Goal: Answer question/provide support

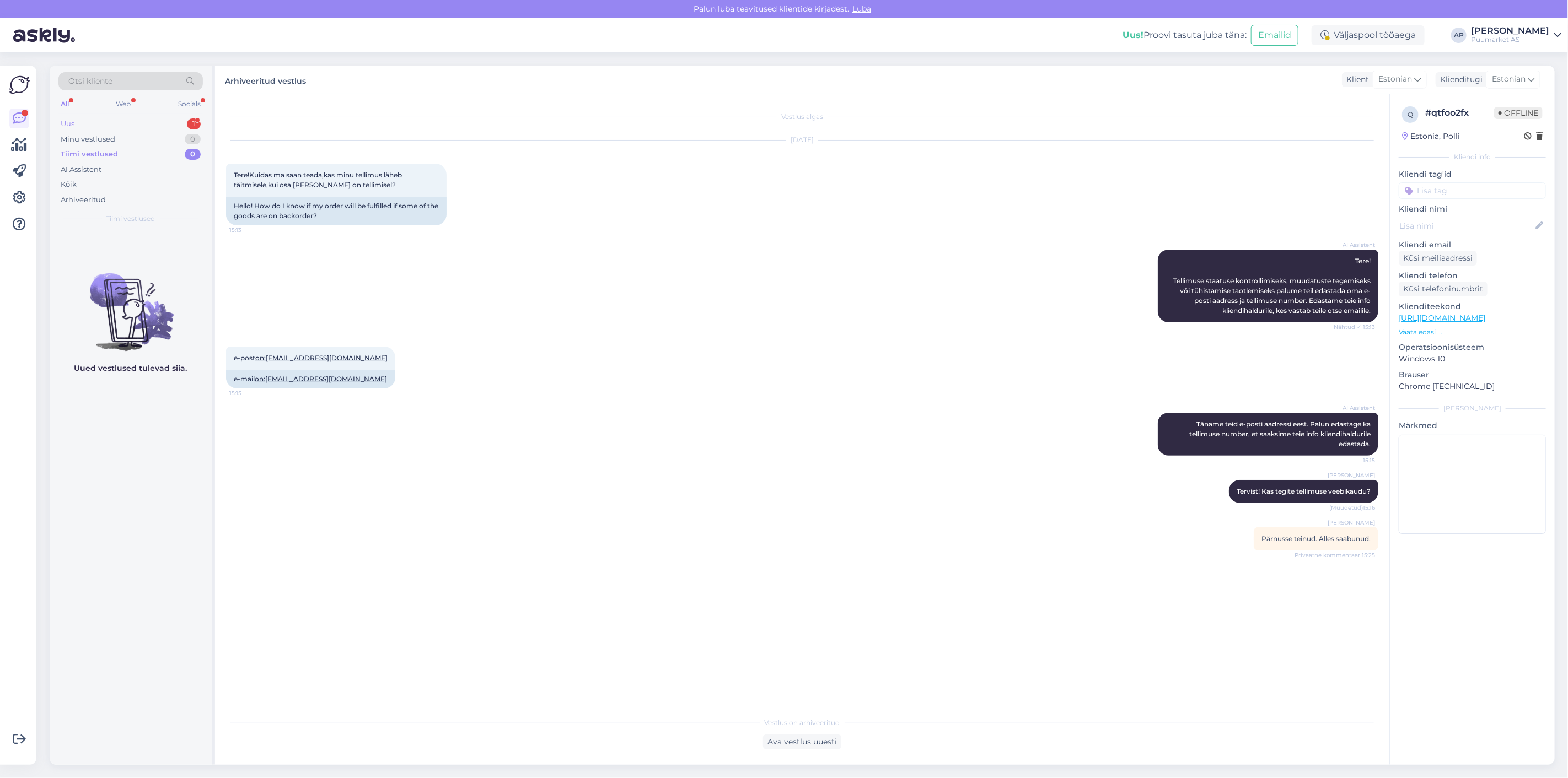
click at [152, 126] on div "Uus 1" at bounding box center [131, 124] width 144 height 16
click at [160, 240] on span "[EMAIL_ADDRESS][DOMAIN_NAME]" at bounding box center [136, 243] width 115 height 10
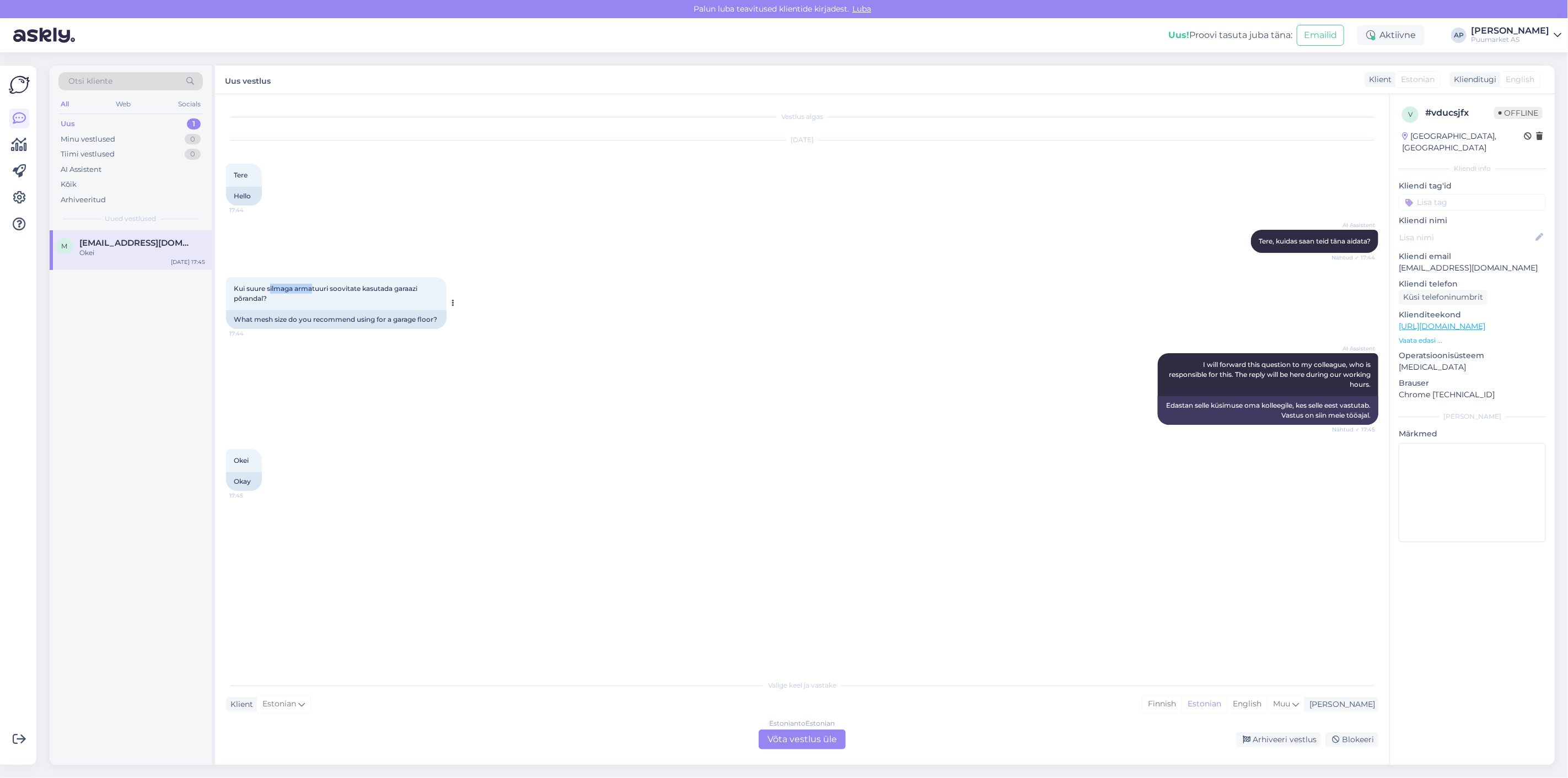
drag, startPoint x: 270, startPoint y: 288, endPoint x: 314, endPoint y: 293, distance: 44.3
click at [314, 293] on div "Kui suure silmaga armatuuri soovitate kasutada garaazi põrandal? 17:44" at bounding box center [336, 294] width 220 height 33
click at [292, 304] on div "Kui suure silmaga armatuuri soovitate kasutada garaazi põrandal? 17:44" at bounding box center [336, 294] width 220 height 33
drag, startPoint x: 273, startPoint y: 303, endPoint x: 234, endPoint y: 293, distance: 40.3
click at [234, 293] on div "Kui suure silmaga armatuuri soovitate kasutada garaazi põrandal? 17:44" at bounding box center [336, 294] width 220 height 33
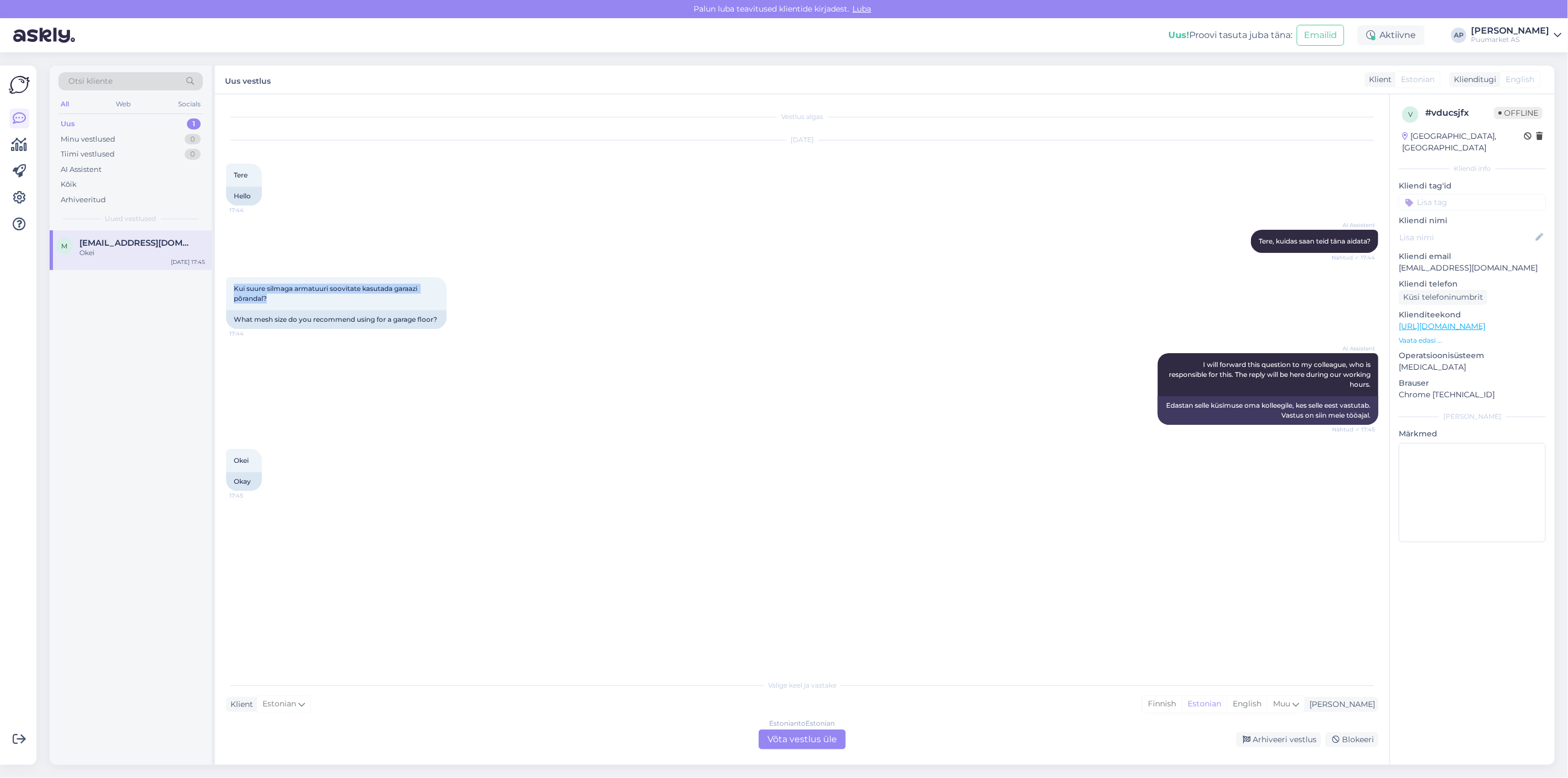
copy span "Kui suure silmaga armatuuri soovitate kasutada garaazi põrandal?"
click at [397, 453] on div "Okei 17:45 Okay" at bounding box center [802, 470] width 1153 height 66
click at [801, 751] on div "Vestlus algas [DATE] Tere 17:44 Hello AI Assistent [PERSON_NAME], kuidas saan t…" at bounding box center [802, 430] width 1175 height 671
click at [803, 745] on div "Estonian to Estonian Võta vestlus üle" at bounding box center [802, 740] width 87 height 20
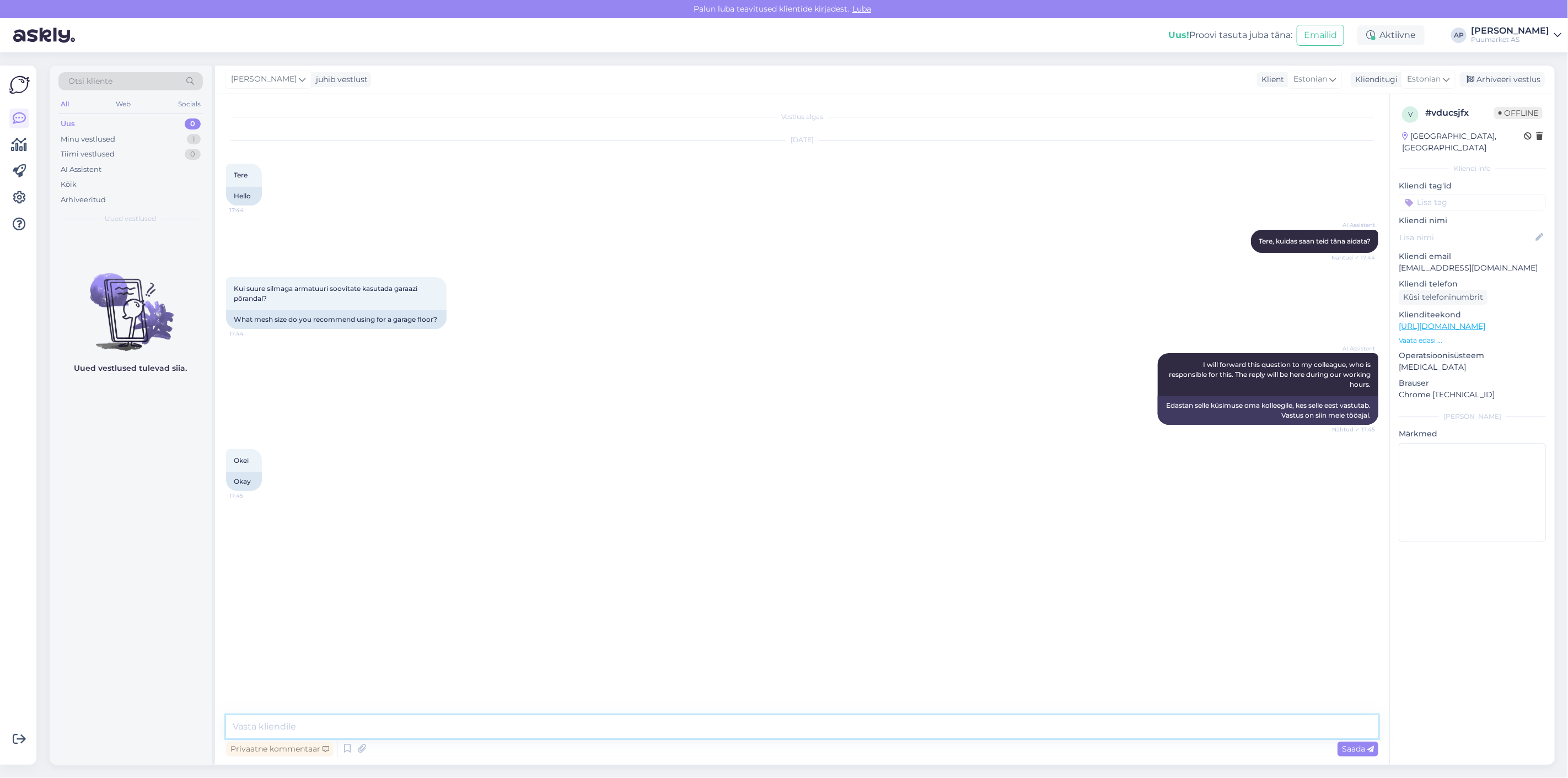
click at [721, 732] on textarea at bounding box center [802, 727] width 1153 height 23
paste textarea "Tavakasutusega garaaž (üks auto): enamasti piisab 150 × 150 mm või 200 × 200 mm…"
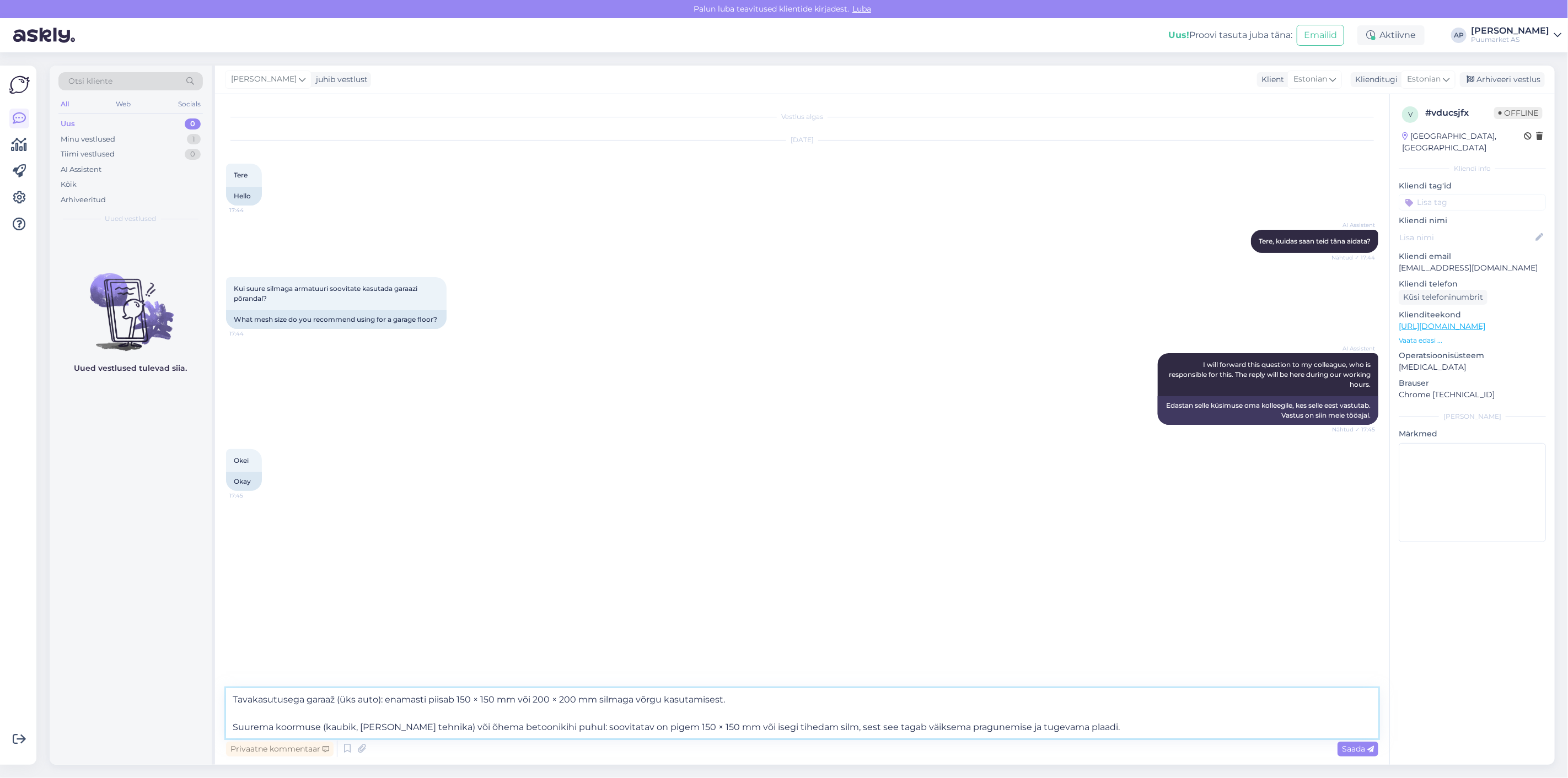
paste textarea "Levinud on Ø6 mm kuni Ø8 mm armatuurtraadist võrgud. Kodugaraaži puhul on enama…"
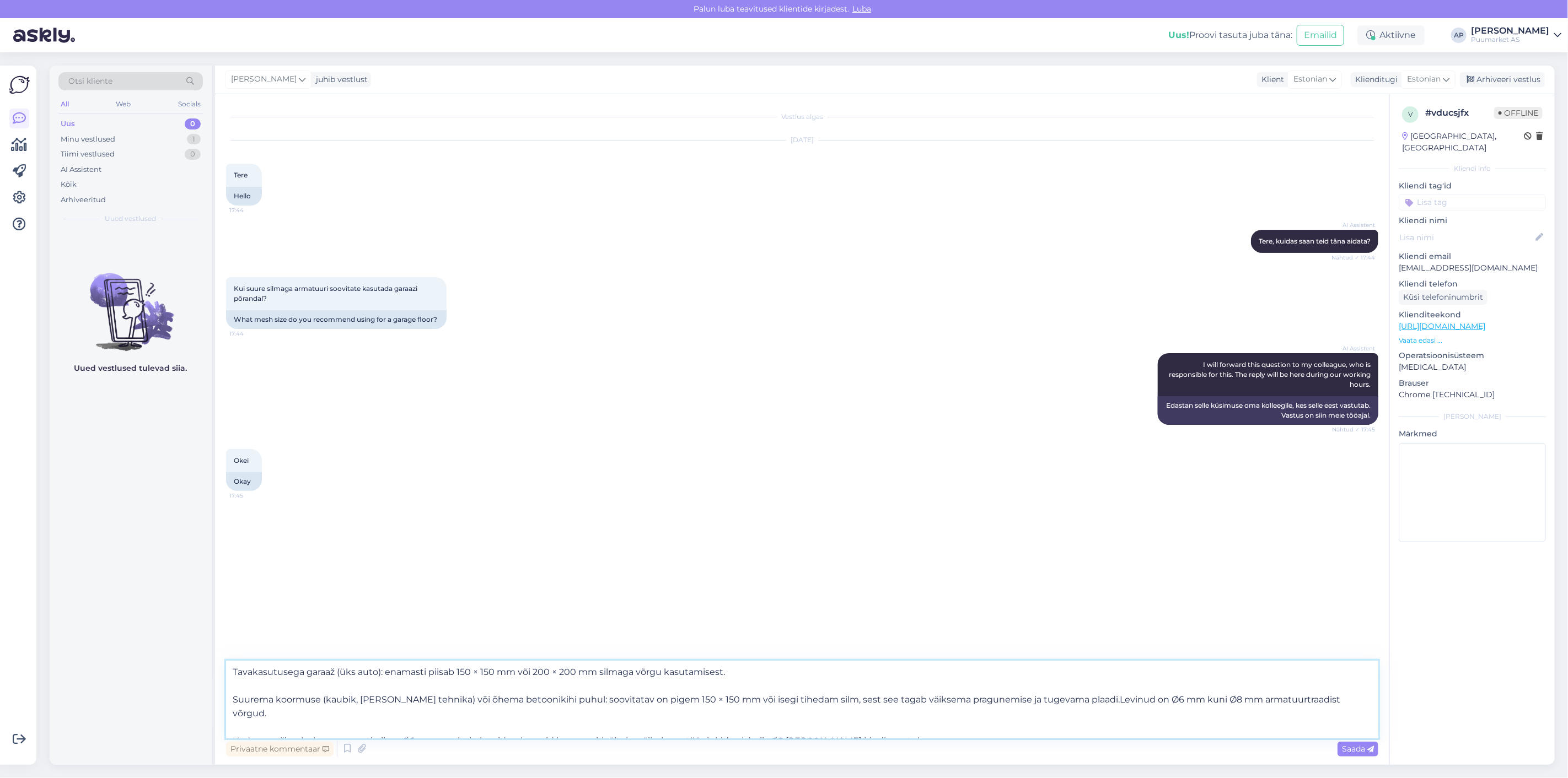
click at [1066, 701] on textarea "Tavakasutusega garaaž (üks auto): enamasti piisab 150 × 150 mm või 200 × 200 mm…" at bounding box center [802, 700] width 1153 height 78
drag, startPoint x: 1066, startPoint y: 701, endPoint x: 1283, endPoint y: 733, distance: 219.3
click at [1283, 733] on textarea "Tavakasutusega garaaž (üks auto): enamasti piisab 150 × 150 mm või 200 × 200 mm…" at bounding box center [802, 700] width 1153 height 78
type textarea "Tavakasutusega garaaž (üks auto): enamasti piisab 150 × 150 mm või 200 × 200 mm…"
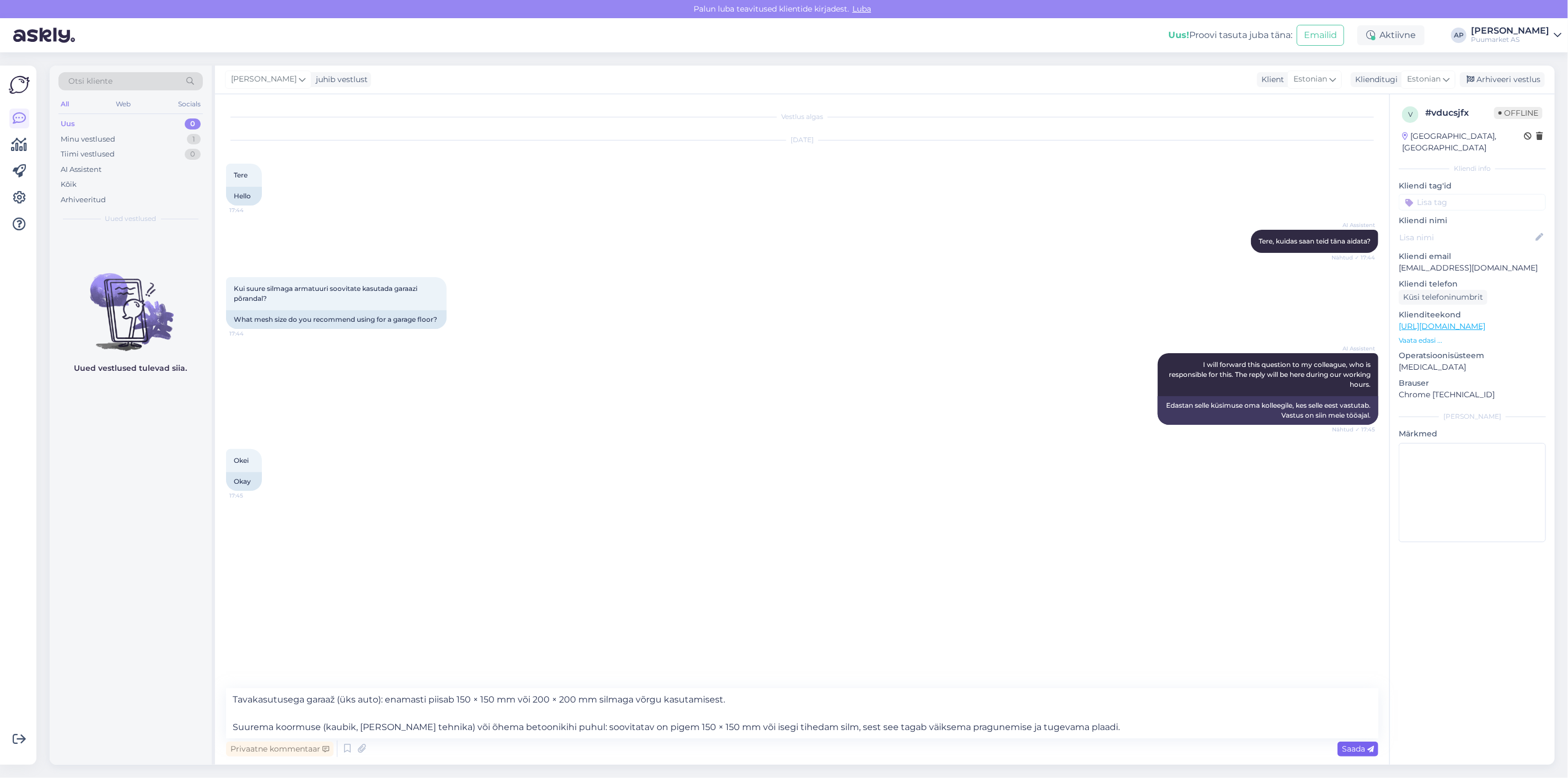
click at [1342, 747] on span "Saada" at bounding box center [1358, 749] width 32 height 10
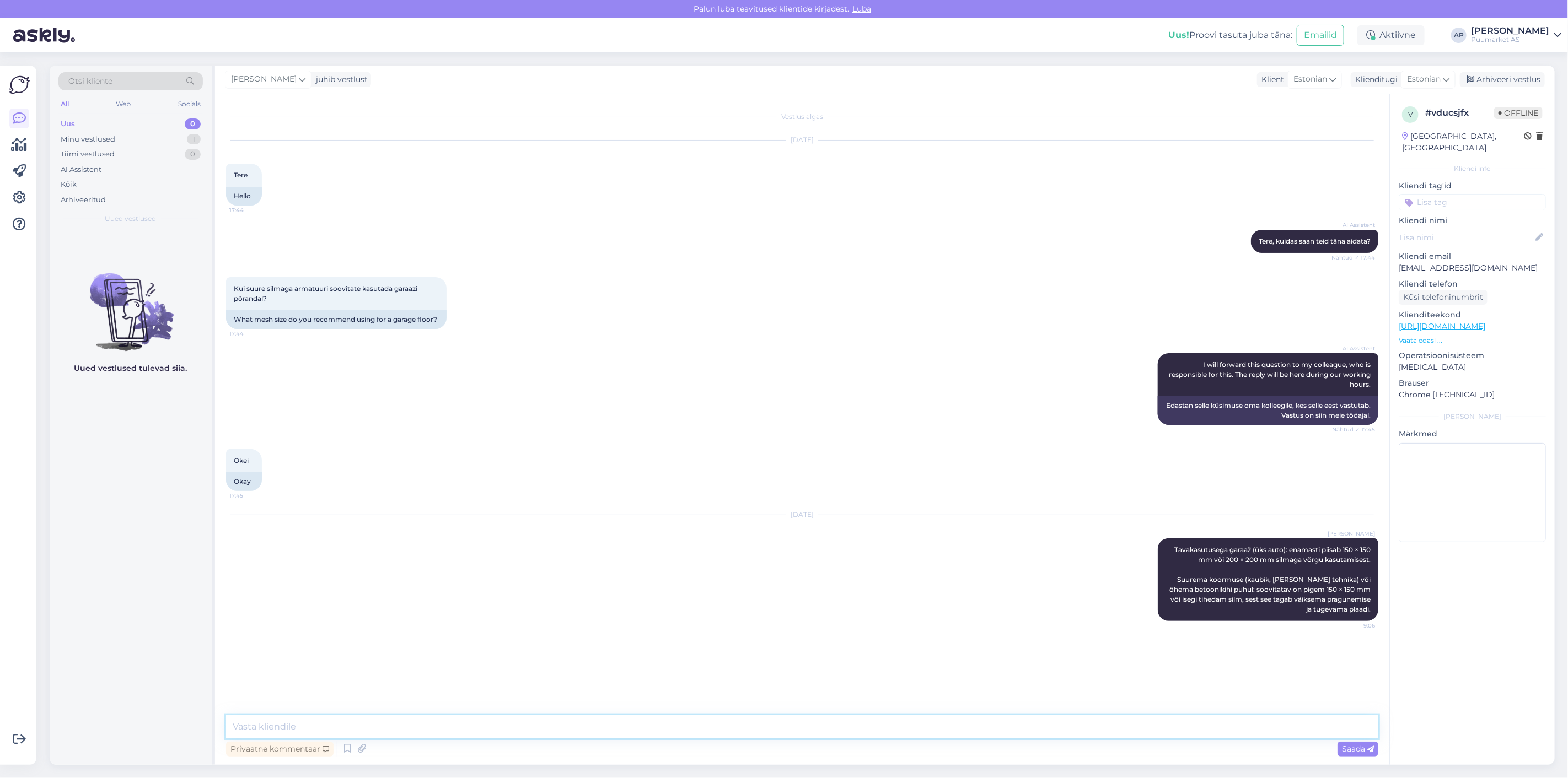
click at [1054, 735] on textarea at bounding box center [802, 727] width 1153 height 23
paste textarea "Levinud on Ø6 mm kuni Ø8 mm armatuurtraadist võrgud. Kodugaraaži puhul on enama…"
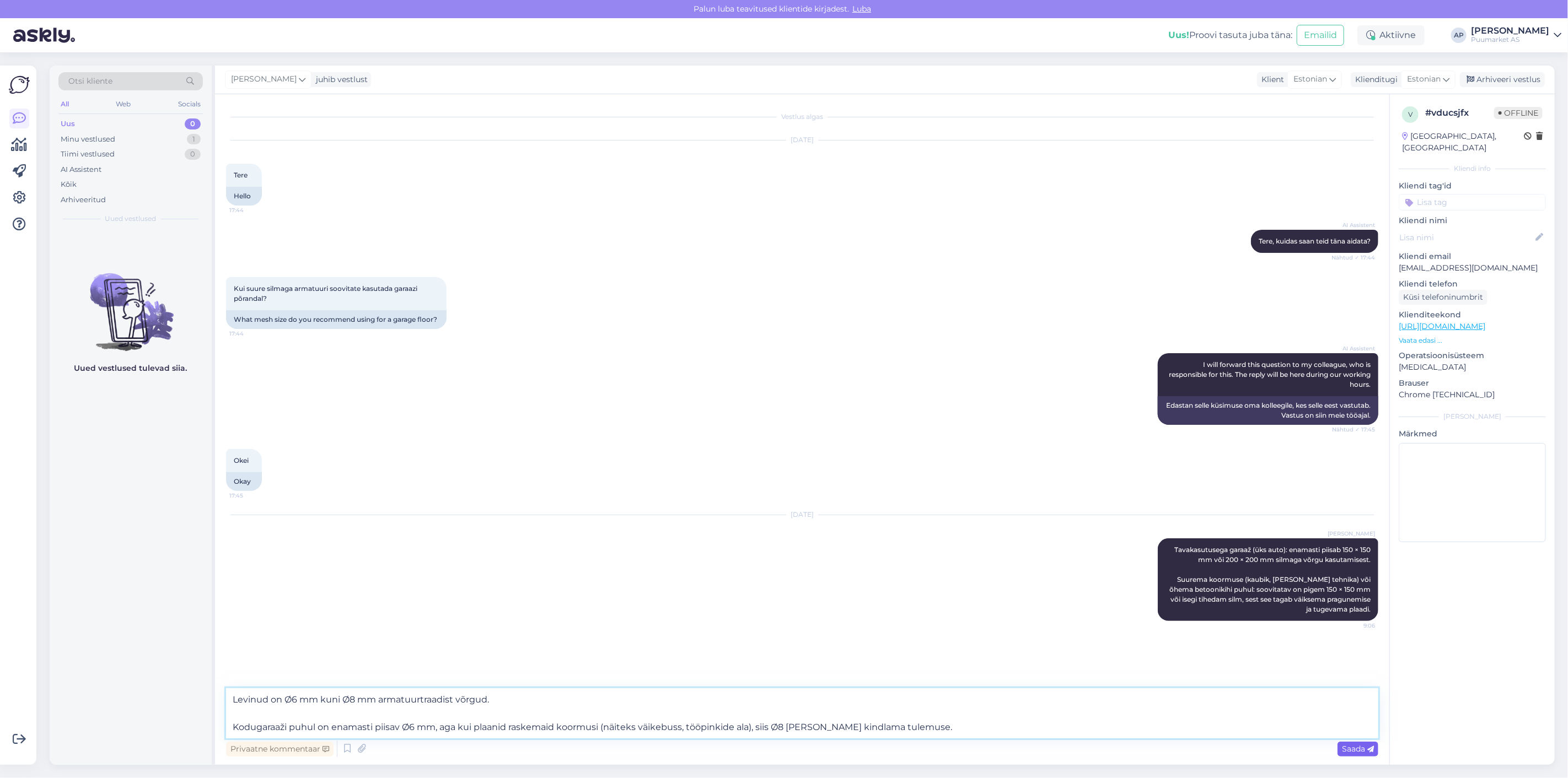
type textarea "Levinud on Ø6 mm kuni Ø8 mm armatuurtraadist võrgud. Kodugaraaži puhul on enama…"
click at [1358, 747] on span "Saada" at bounding box center [1358, 749] width 32 height 10
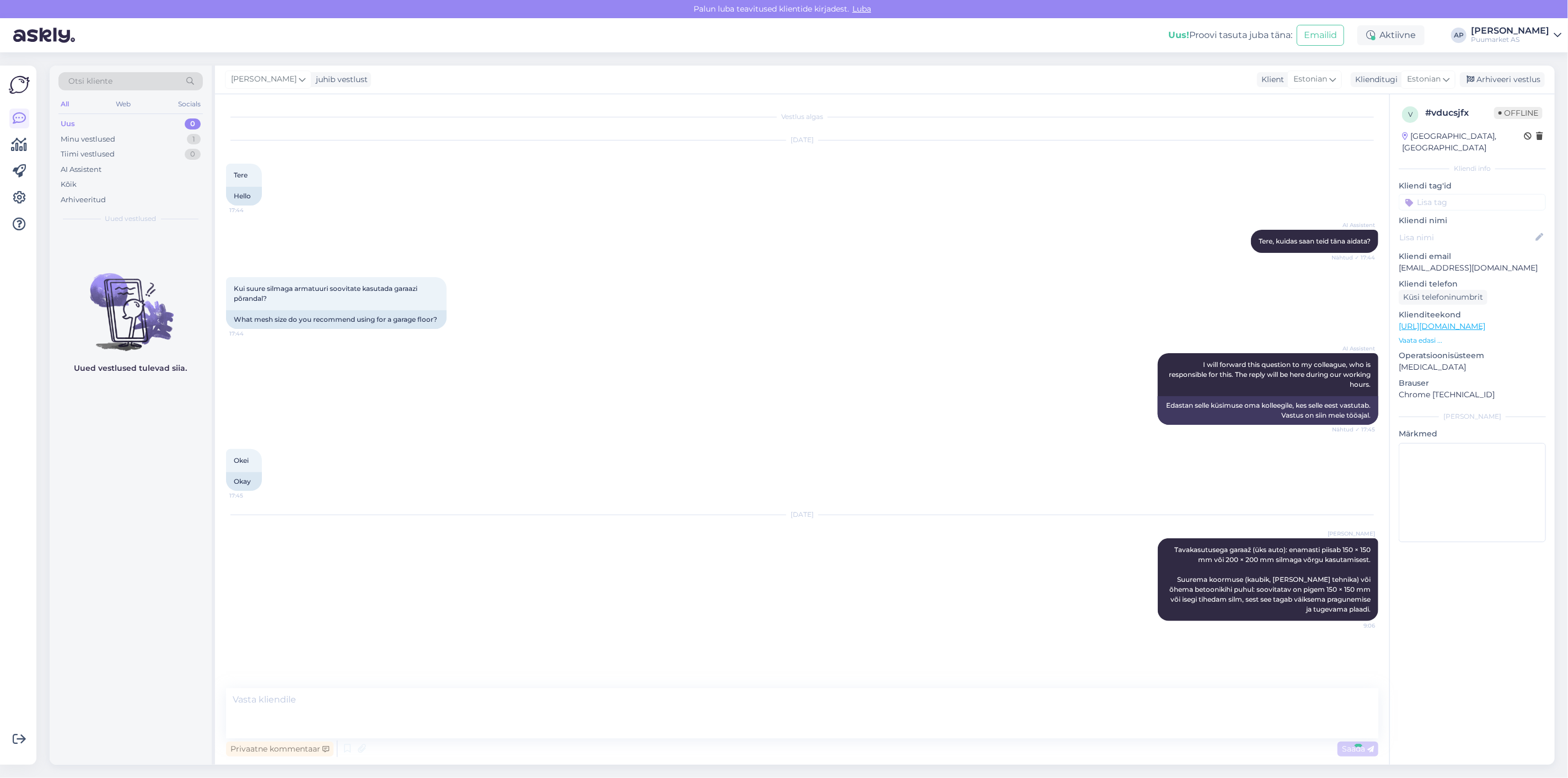
scroll to position [14, 0]
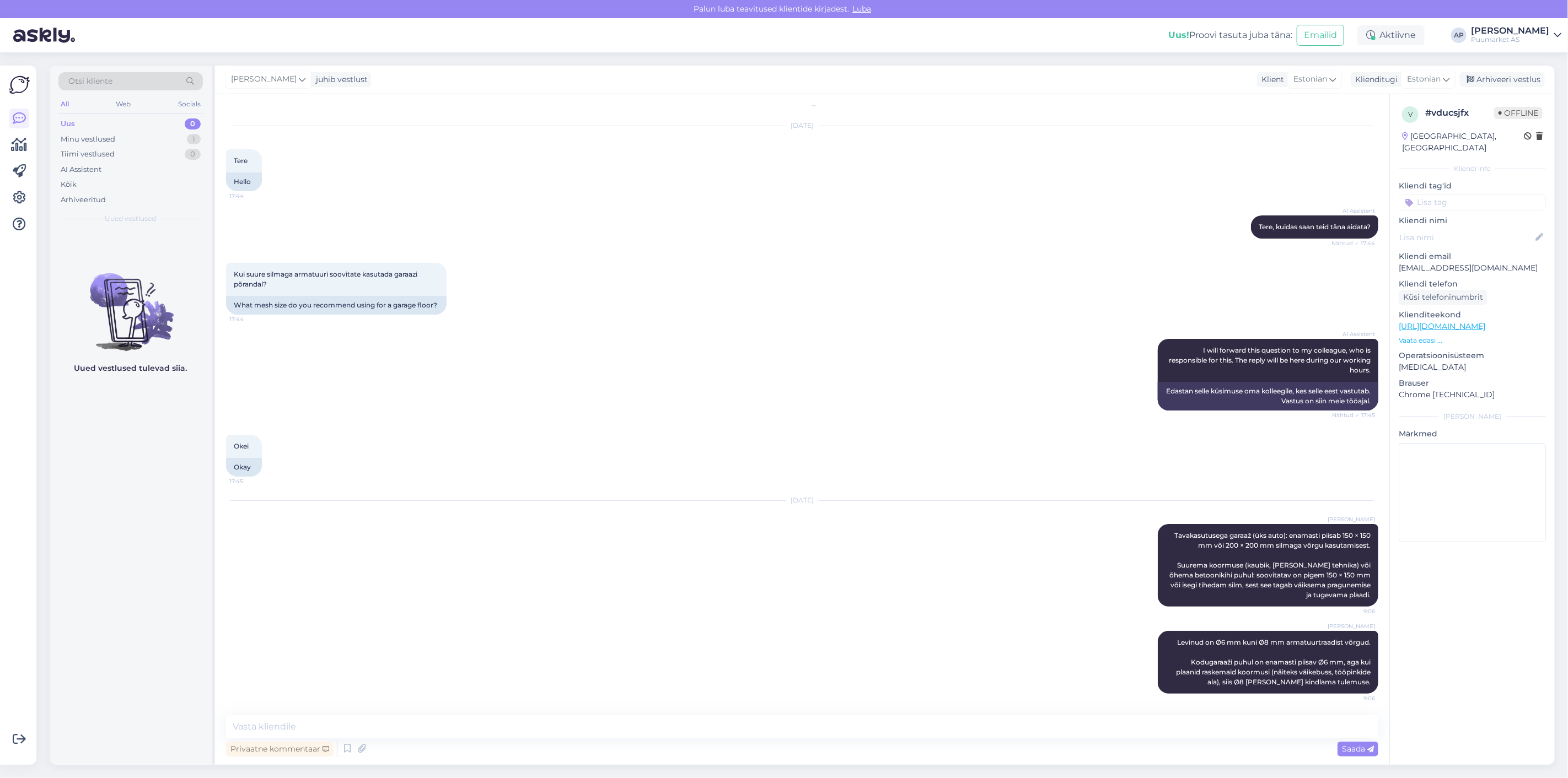
click at [450, 739] on div "Privaatne kommentaar Saada" at bounding box center [802, 748] width 1153 height 21
click at [458, 725] on textarea at bounding box center [802, 727] width 1153 height 23
paste textarea "[PERSON_NAME] tohi jääda otse maapinna või [PERSON_NAME] – see peab olema betoo…"
type textarea "[PERSON_NAME] tohi jääda otse maapinna või [PERSON_NAME] – see peab olema betoo…"
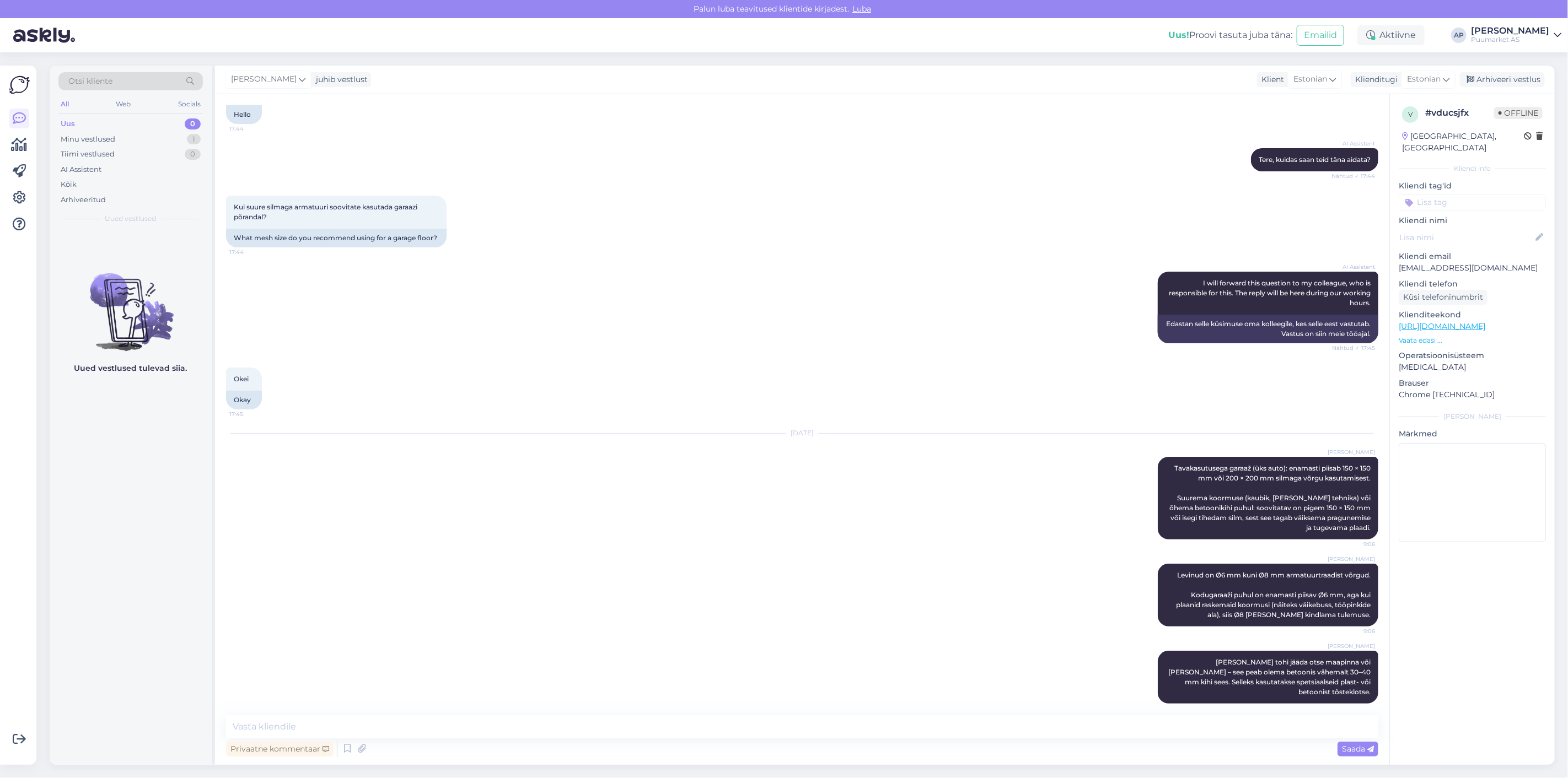
click at [634, 711] on div "Vestlus algas [DATE] Tere 17:44 Hello AI Assistent [PERSON_NAME], kuidas saan t…" at bounding box center [802, 430] width 1175 height 671
click at [631, 724] on textarea at bounding box center [802, 727] width 1153 height 23
paste textarea "[URL][DOMAIN_NAME]"
type textarea "[URL][DOMAIN_NAME]"
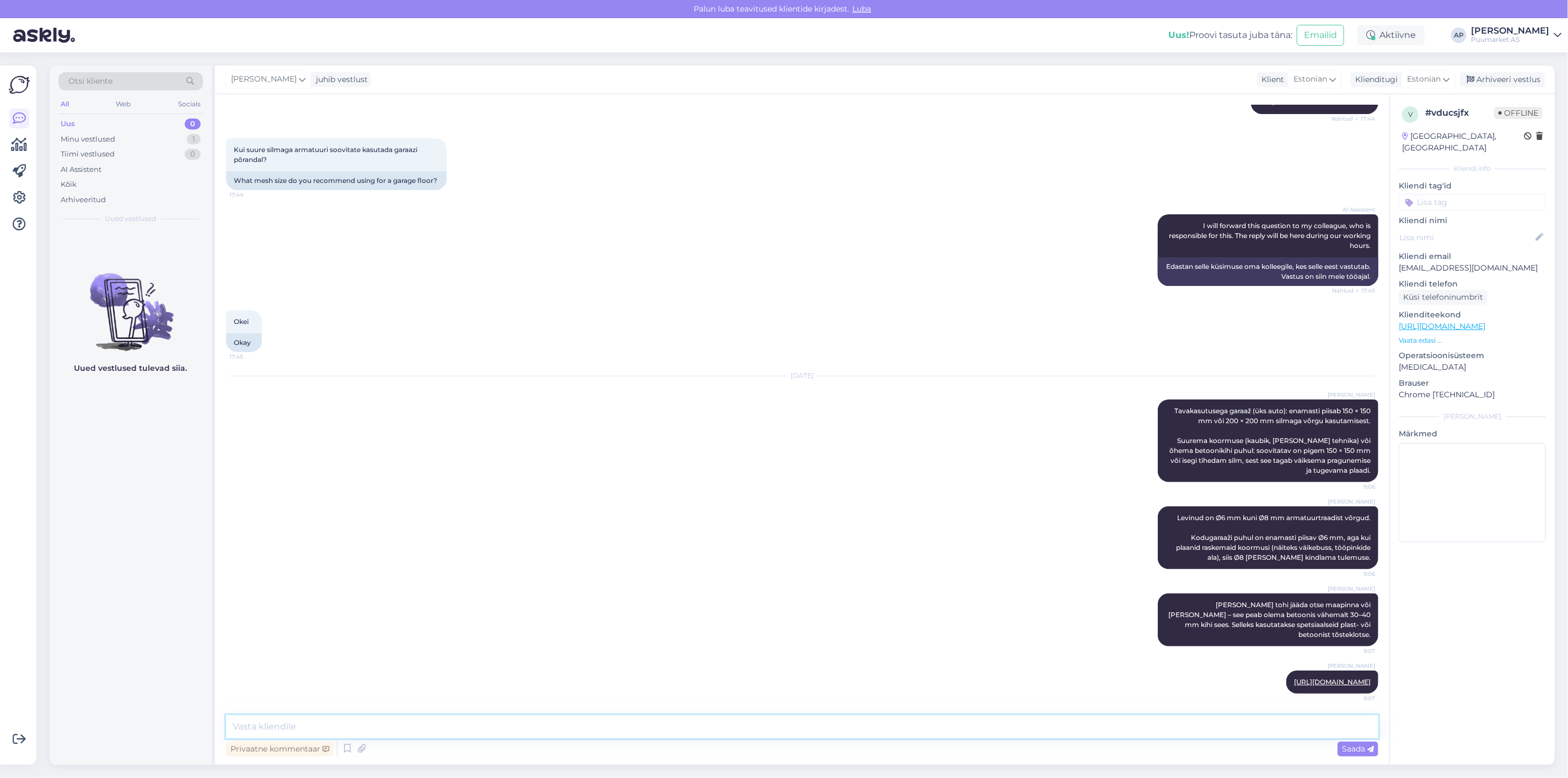
paste textarea "[URL][DOMAIN_NAME]"
type textarea "[URL][DOMAIN_NAME]"
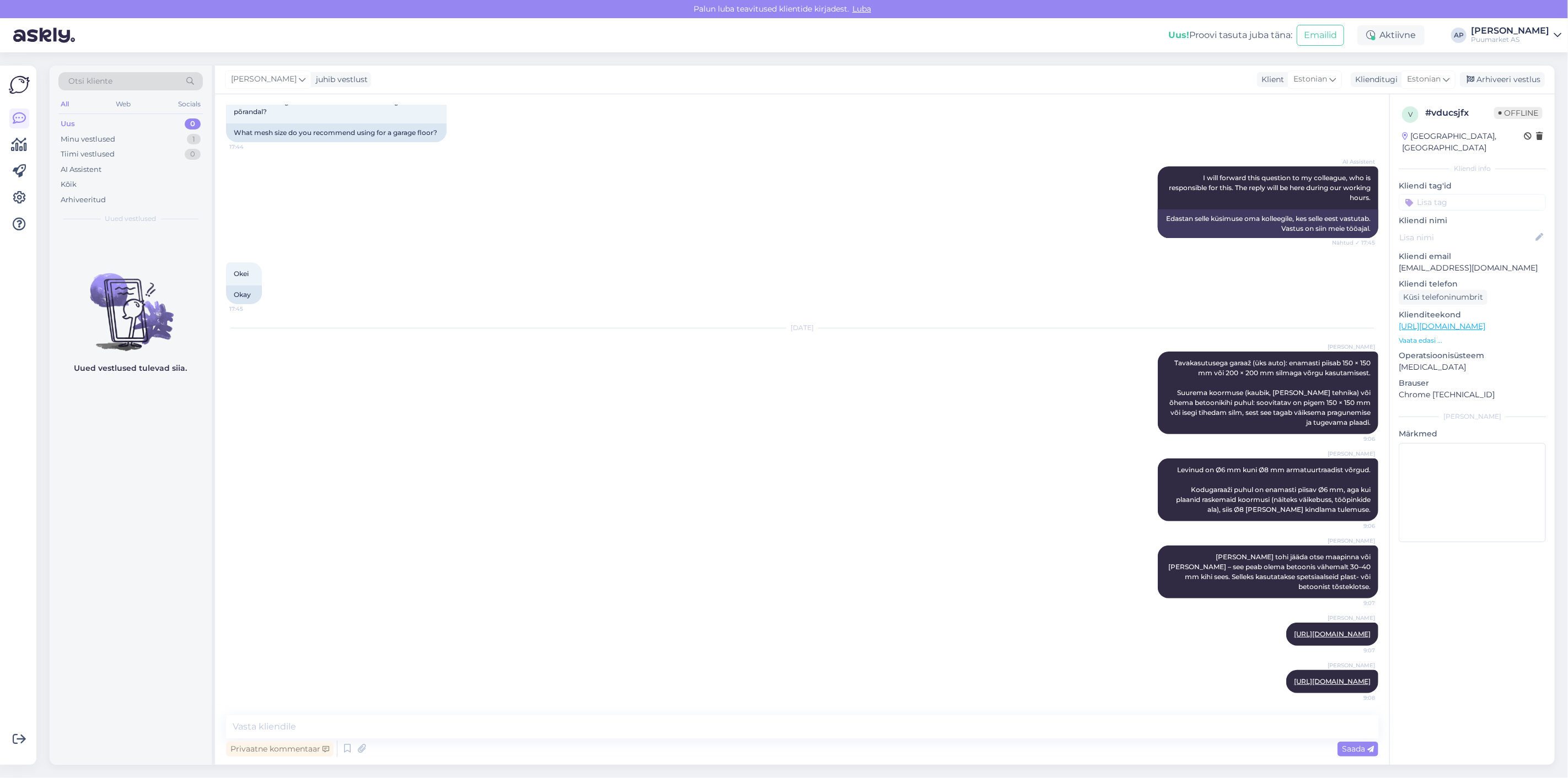
click at [146, 130] on div "Uus 0" at bounding box center [131, 124] width 144 height 16
click at [143, 142] on div "Minu vestlused 1" at bounding box center [131, 139] width 144 height 16
click at [159, 227] on div "Otsi kliente All Web Socials Uus 0 Minu vestlused 1 Tiimi vestlused 0 AI Assist…" at bounding box center [131, 148] width 162 height 165
click at [160, 241] on span "[EMAIL_ADDRESS][DOMAIN_NAME]" at bounding box center [136, 243] width 115 height 10
click at [1478, 80] on div "Arhiveeri vestlus" at bounding box center [1502, 80] width 85 height 15
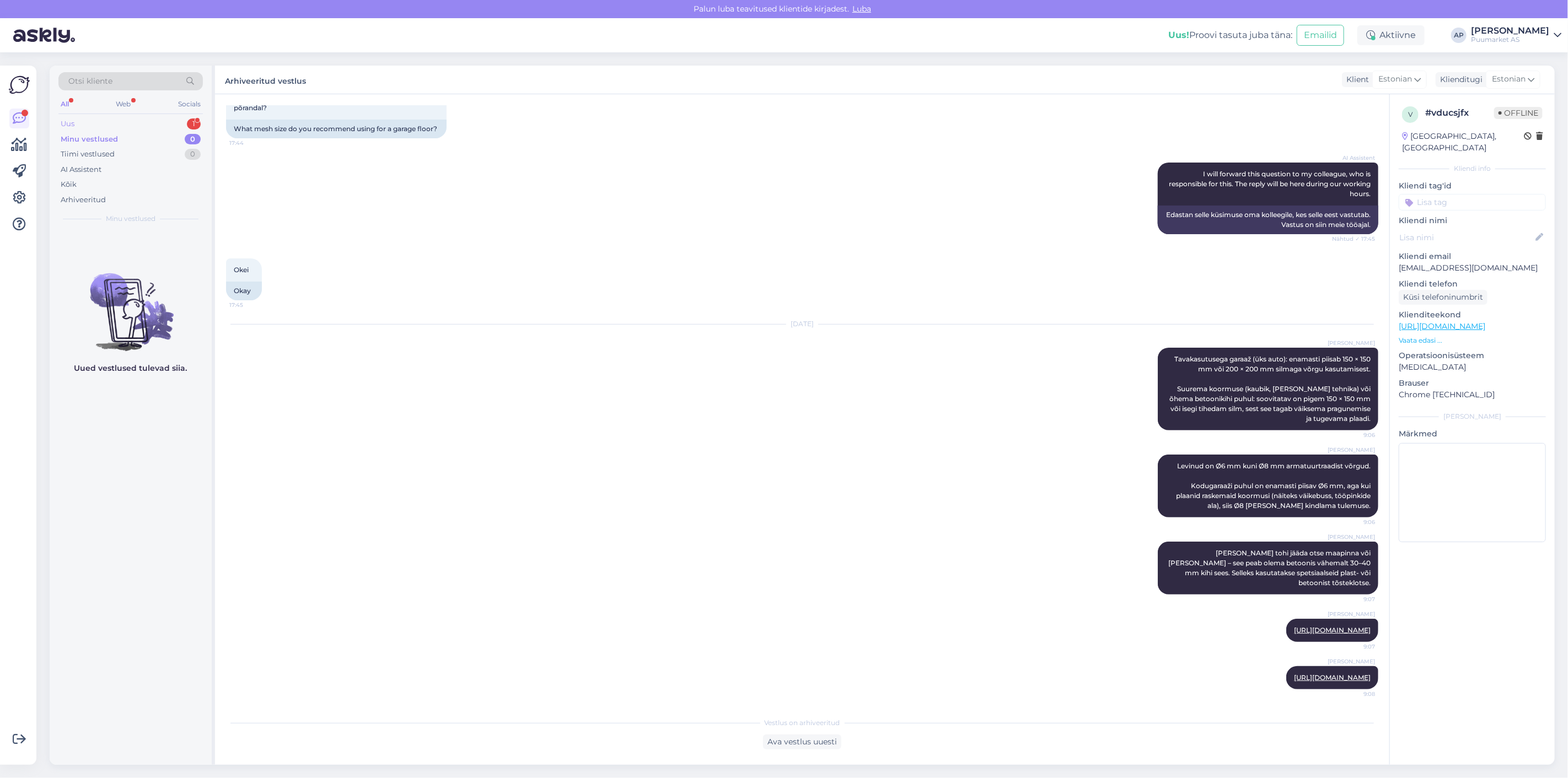
click at [107, 127] on div "Uus 1" at bounding box center [131, 124] width 144 height 16
click at [138, 262] on div "Renoveerime [PERSON_NAME], põrandad on avatud ja palgid väljas. Palkide servade…" at bounding box center [142, 258] width 126 height 20
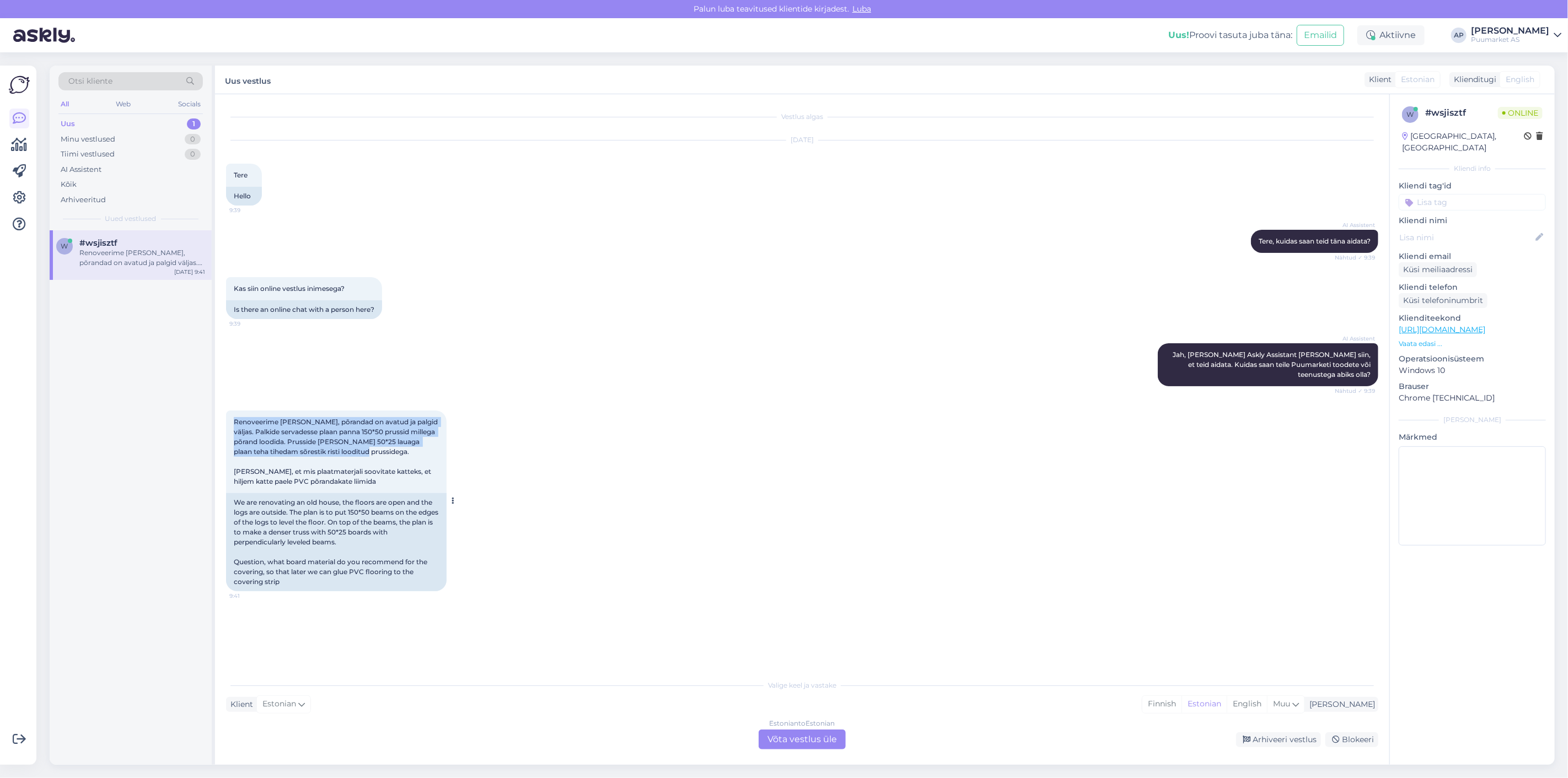
drag, startPoint x: 234, startPoint y: 421, endPoint x: 376, endPoint y: 453, distance: 145.6
click at [376, 453] on div "Renoveerime [PERSON_NAME], põrandad on avatud ja palgid väljas. Palkide servade…" at bounding box center [336, 452] width 220 height 83
drag, startPoint x: 378, startPoint y: 480, endPoint x: 221, endPoint y: 425, distance: 166.4
click at [221, 425] on div "Vestlus algas [DATE] Tere 9:39 Hello AI Assistent [PERSON_NAME], kuidas saan te…" at bounding box center [802, 430] width 1175 height 671
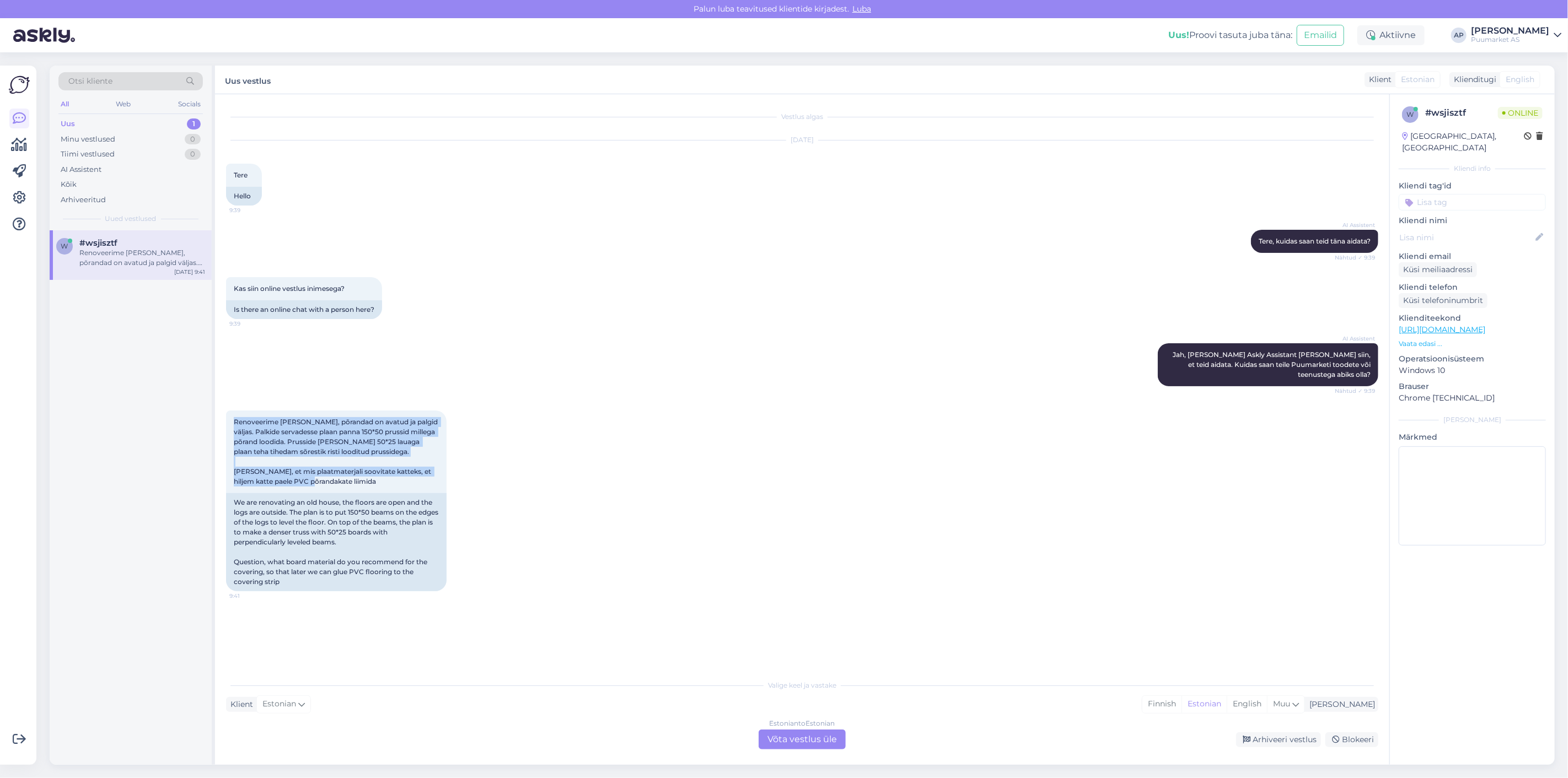
copy span "Renoveerime [PERSON_NAME], põrandad on avatud ja palgid väljas. Palkide servade…"
click at [661, 587] on div "Renoveerime [PERSON_NAME], põrandad on avatud ja palgid väljas. Palkide servade…" at bounding box center [802, 501] width 1153 height 205
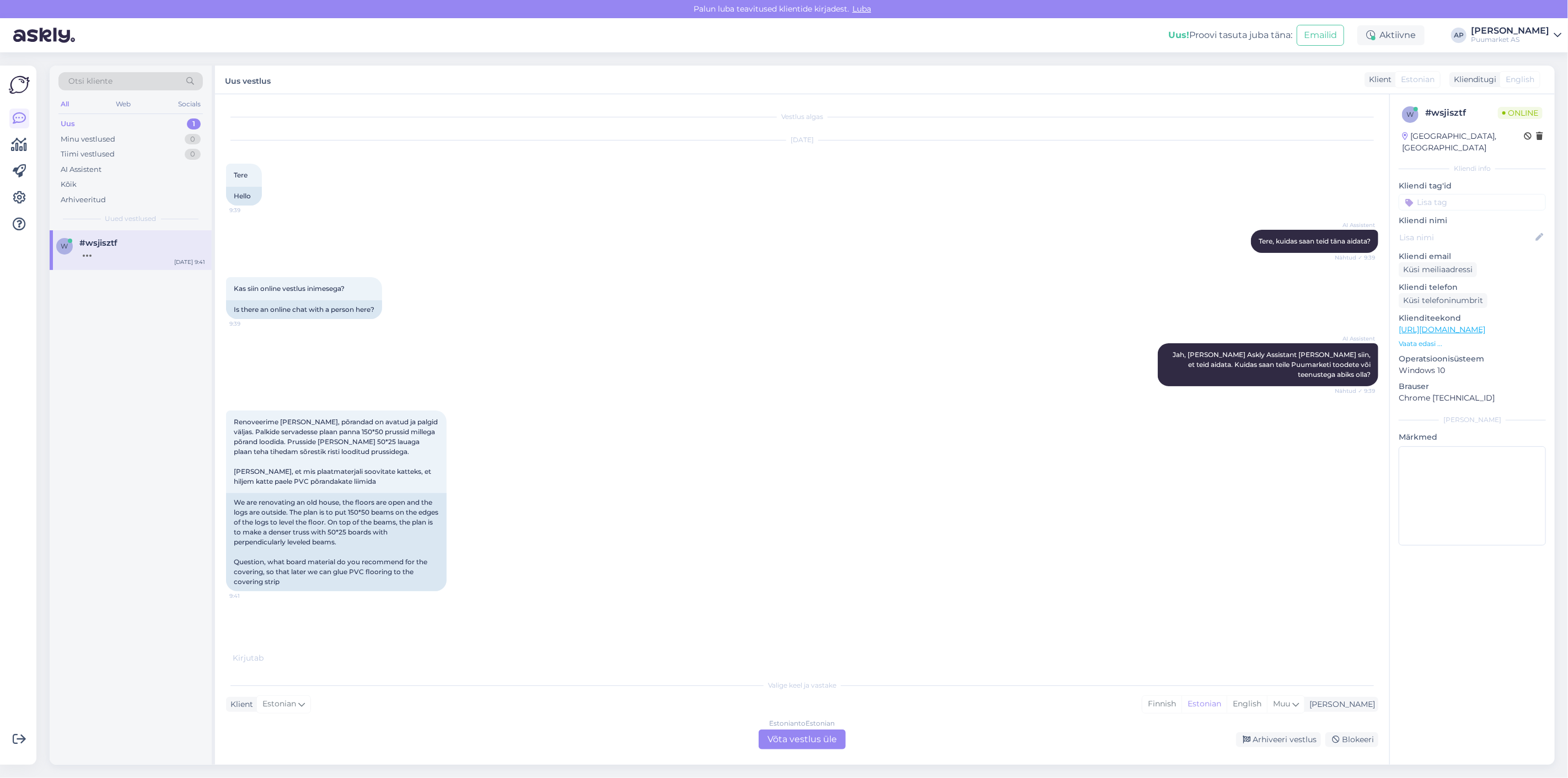
scroll to position [4, 0]
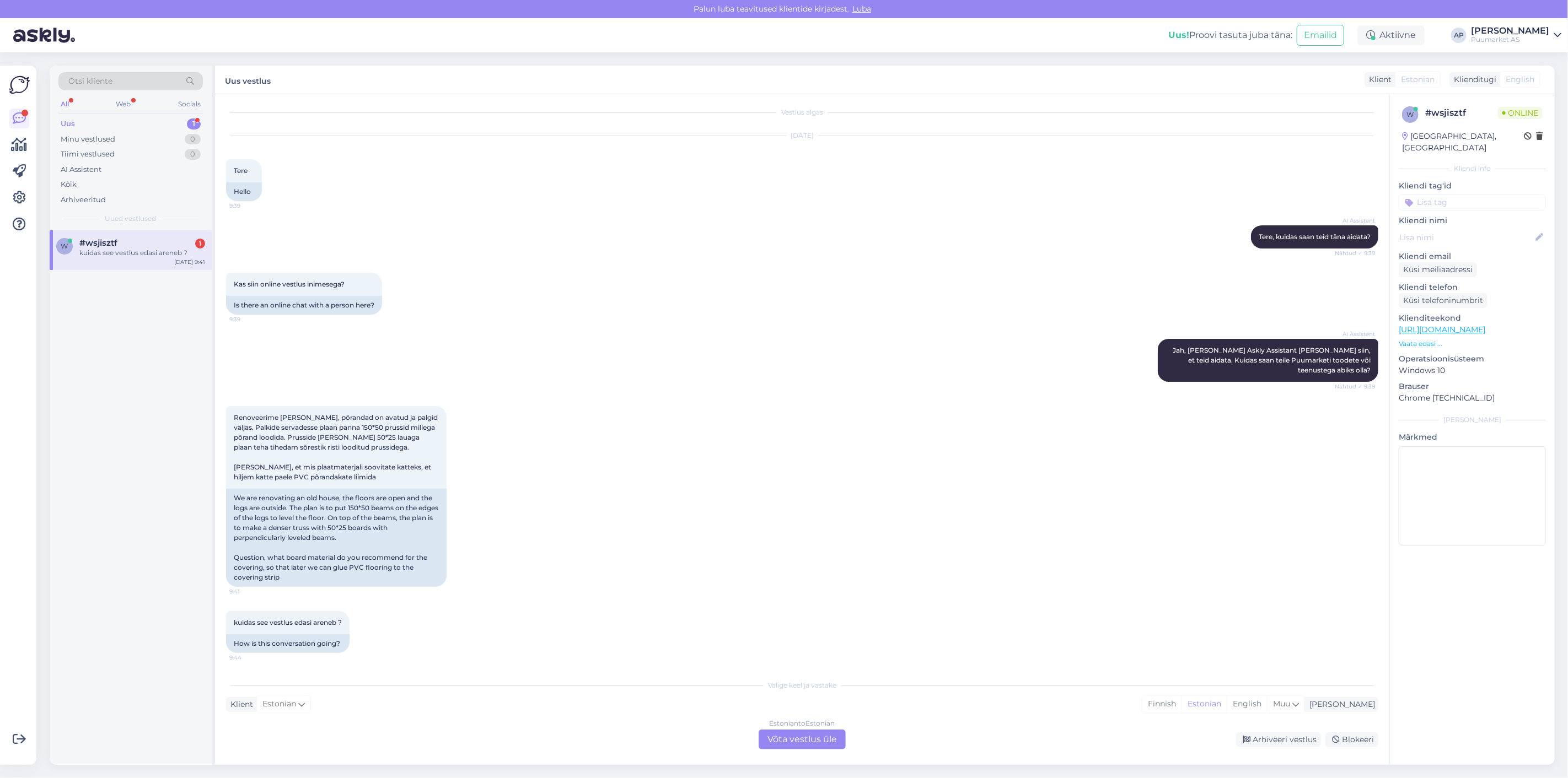
click at [780, 738] on div "Estonian to Estonian Võta vestlus üle" at bounding box center [802, 740] width 87 height 20
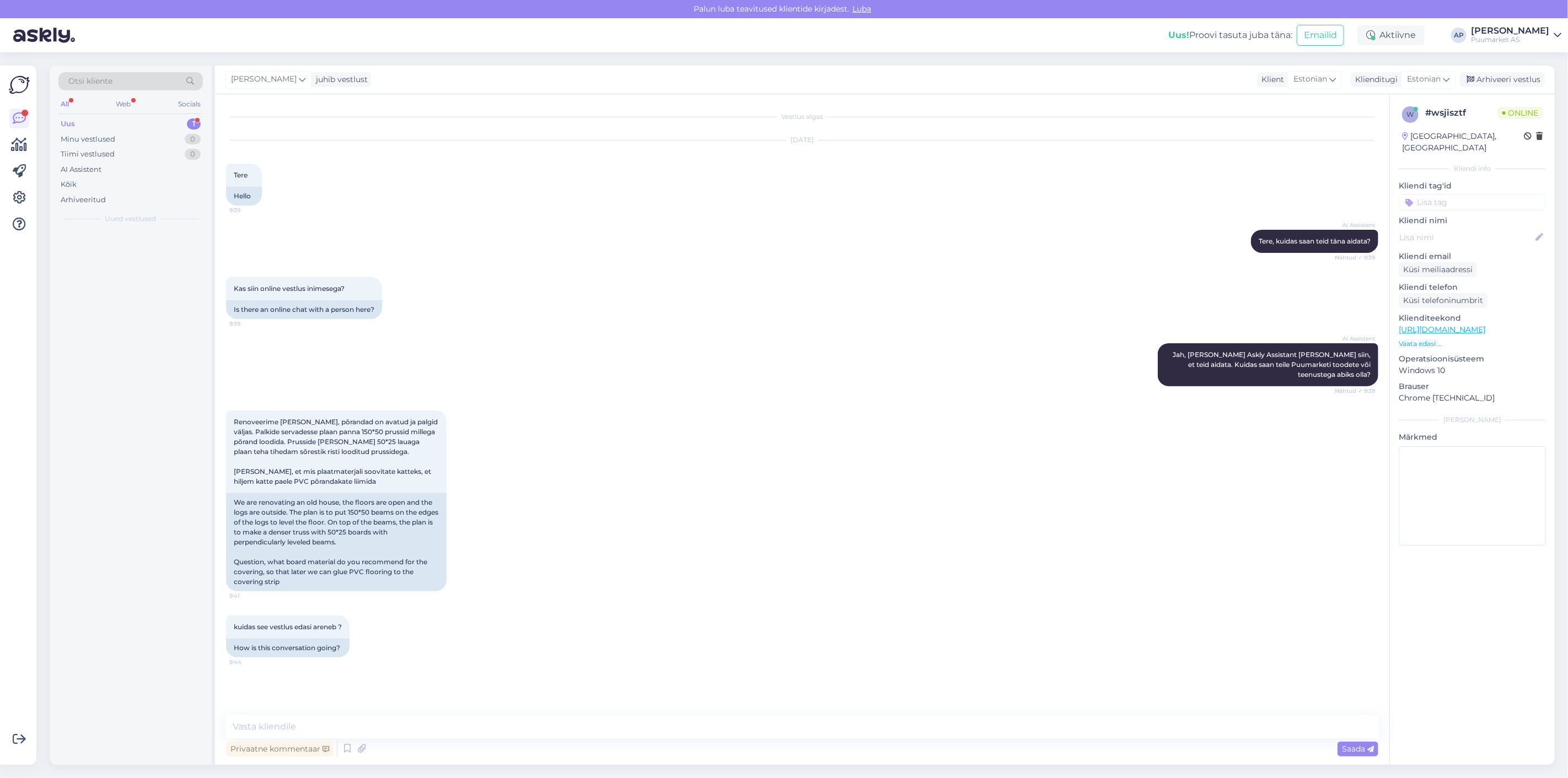
scroll to position [0, 0]
click at [781, 732] on textarea at bounding box center [802, 727] width 1153 height 23
type textarea "Tervist! Ma uurin hetkel."
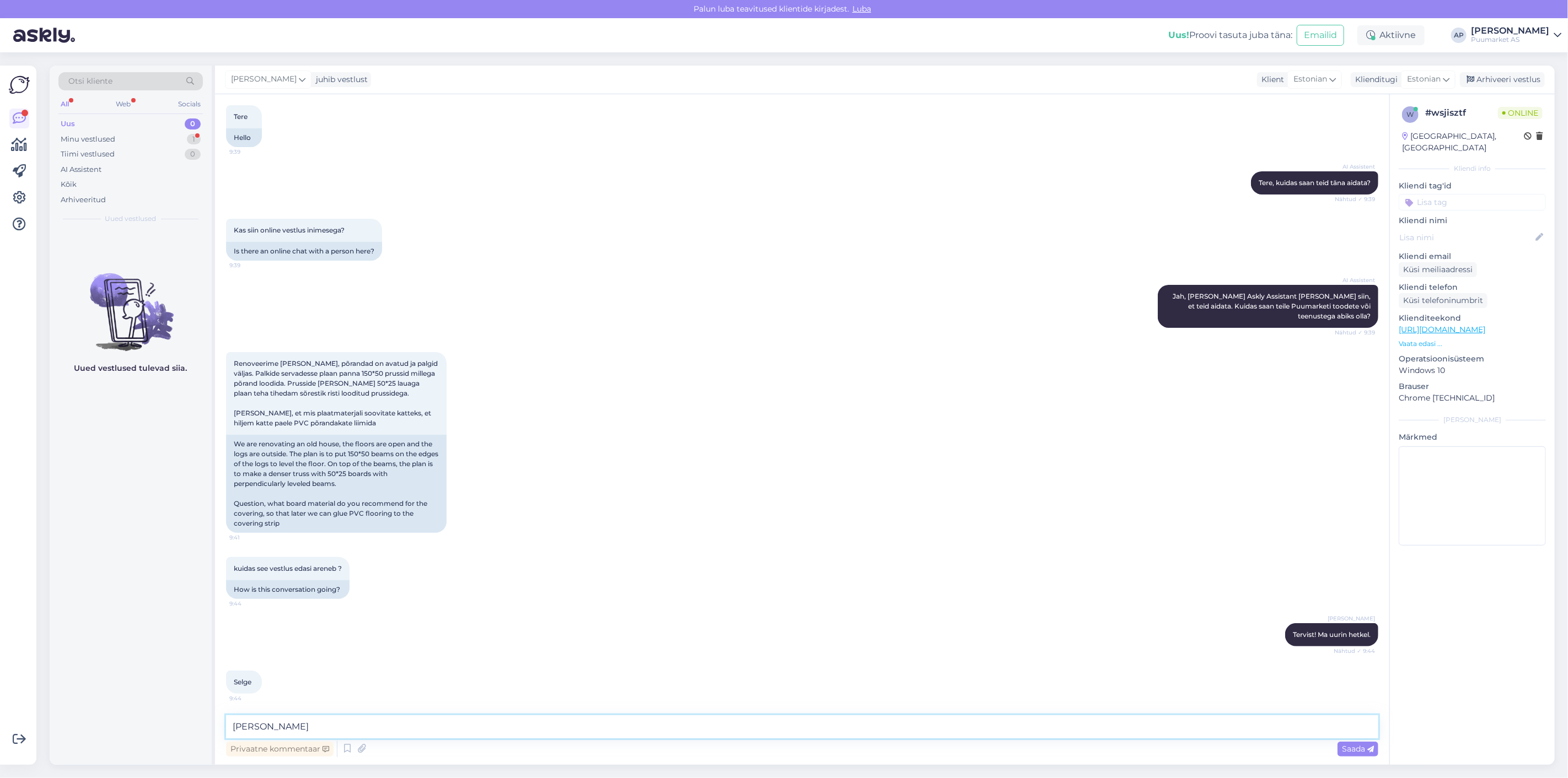
scroll to position [106, 0]
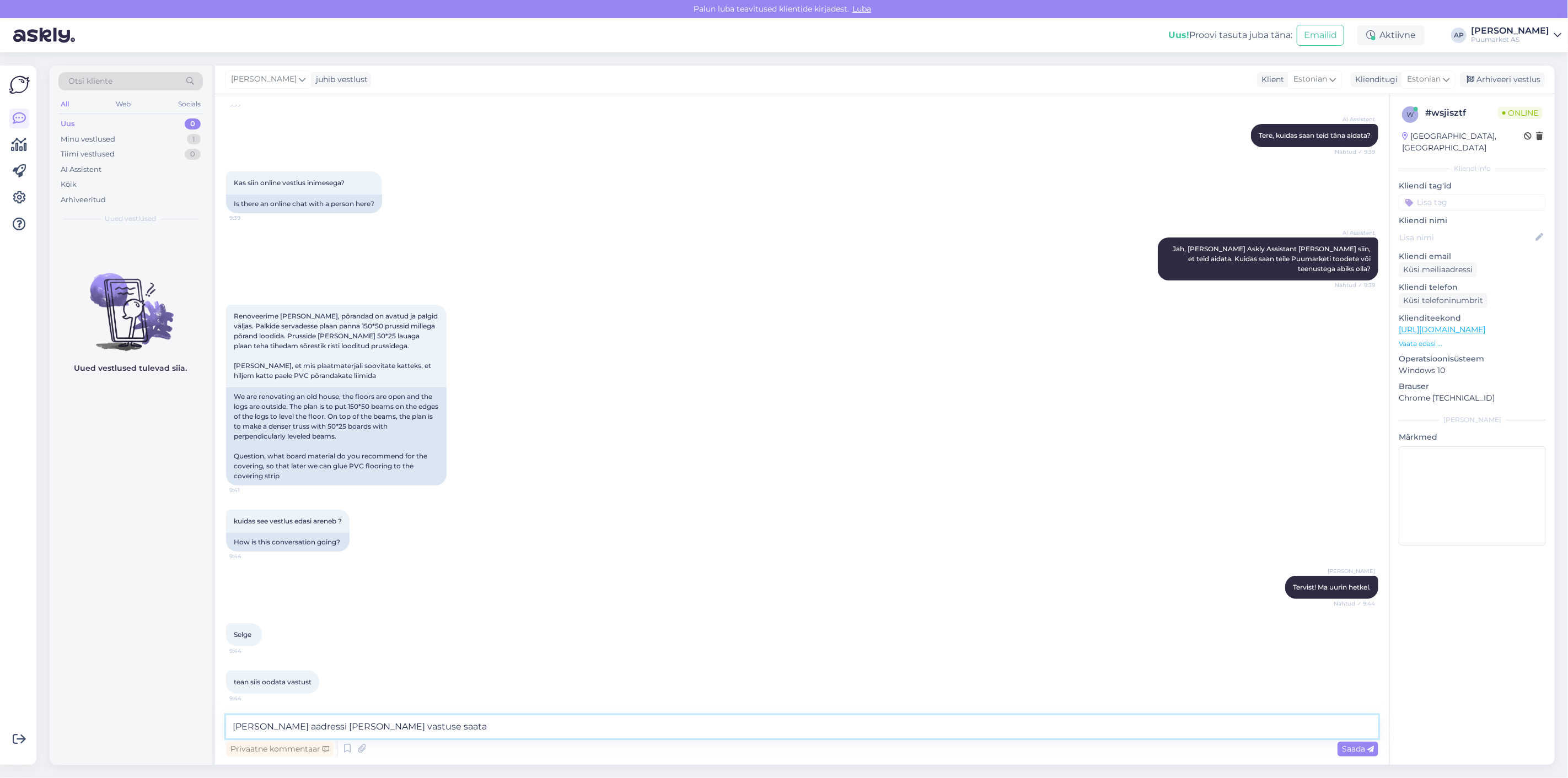
drag, startPoint x: 781, startPoint y: 732, endPoint x: 15, endPoint y: 705, distance: 766.5
click at [22, 706] on div "Võimalused Veendu, et Askly loob sulle väärtust. Sulge Ühenda FB ja IG sõnumid …" at bounding box center [784, 415] width 1568 height 726
paste textarea "oma meiliaadressi, [PERSON_NAME] vastuse saata."
type textarea "Võite [PERSON_NAME] meiliaadressi, [PERSON_NAME] vastuse saata."
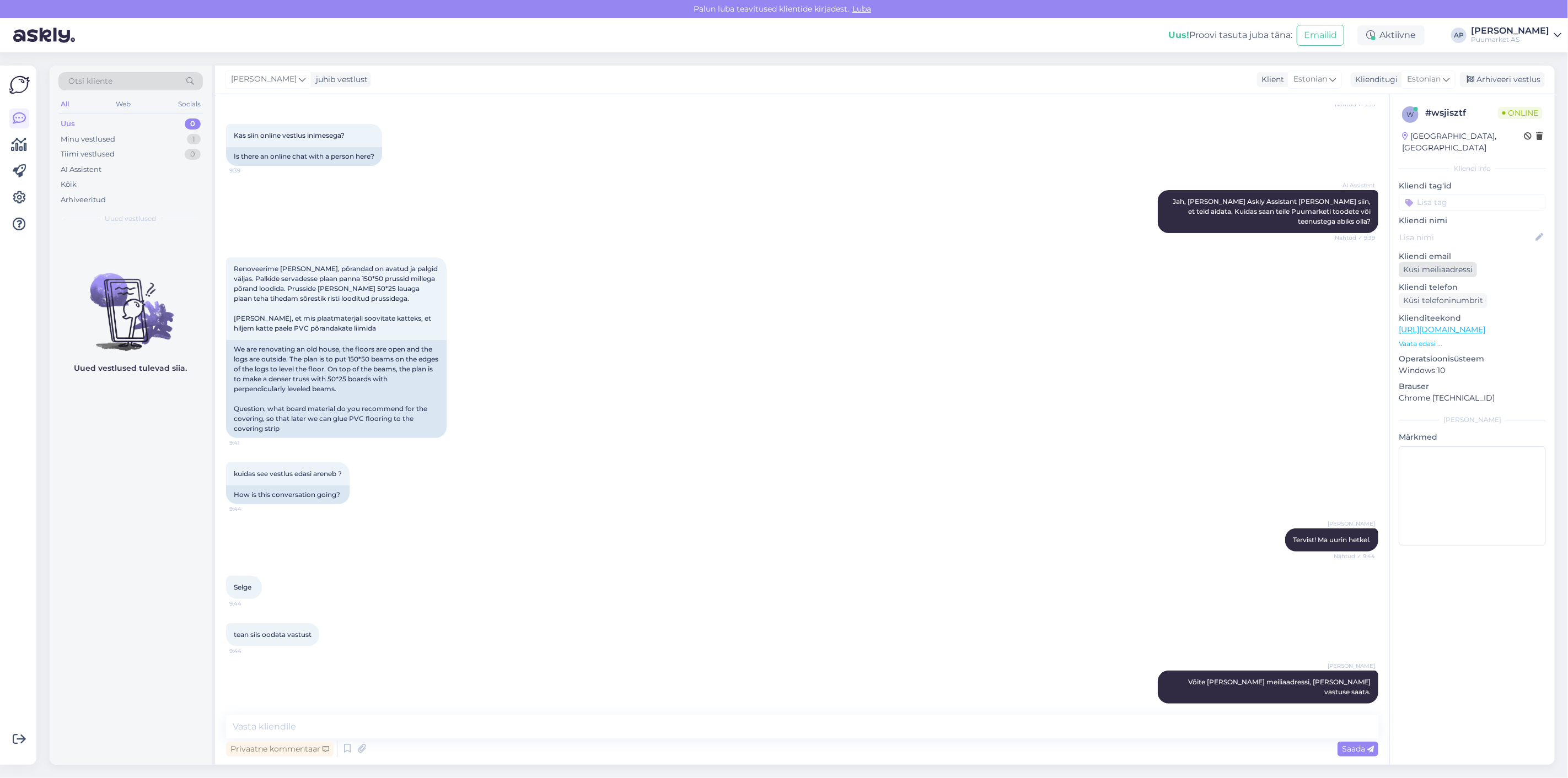
click at [1426, 262] on div "Küsi meiliaadressi" at bounding box center [1438, 270] width 79 height 15
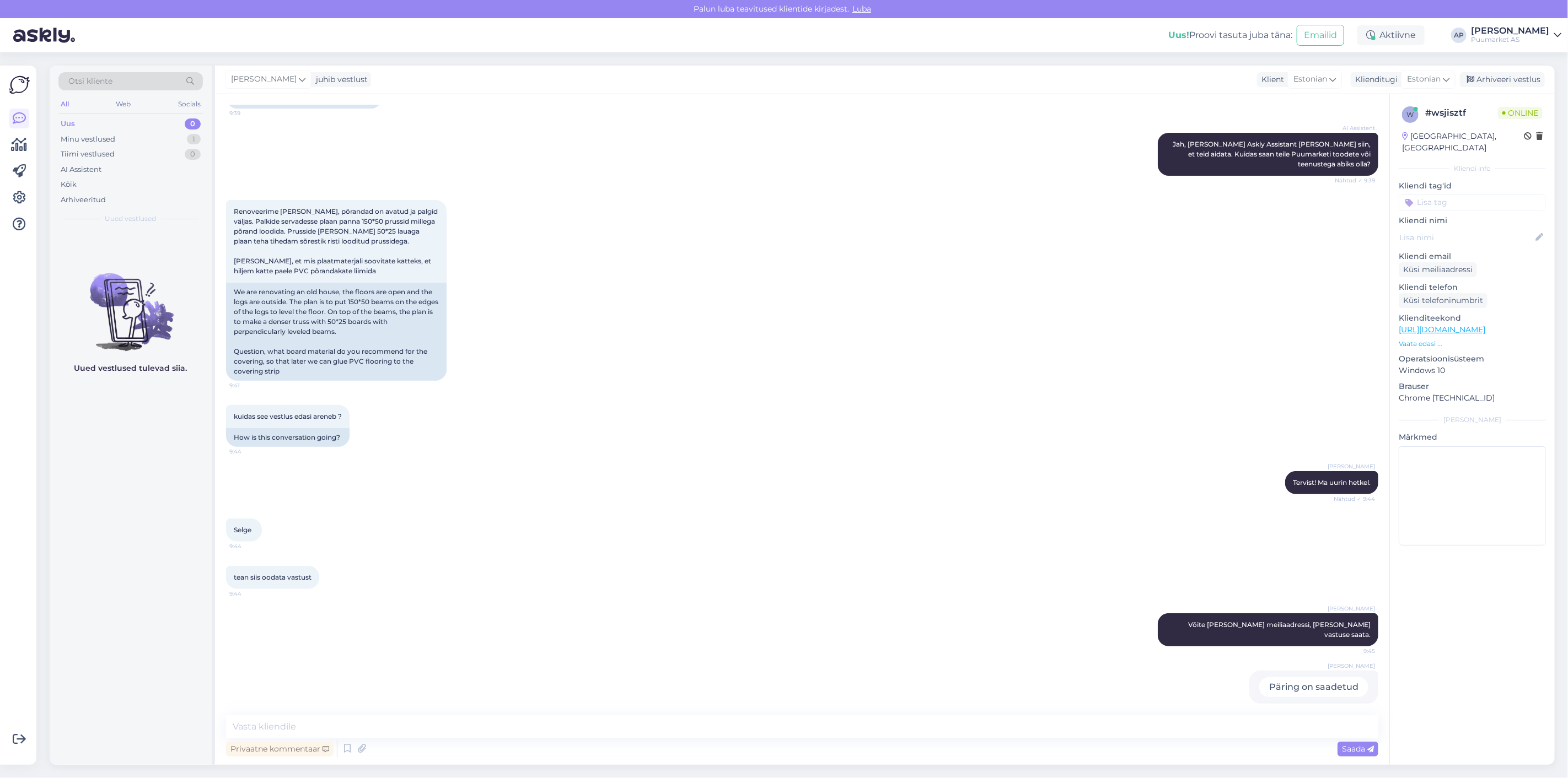
click at [910, 340] on div "Renoveerime [PERSON_NAME], põrandad on avatud ja palgid väljas. Palkide servade…" at bounding box center [802, 290] width 1153 height 205
drag, startPoint x: 241, startPoint y: 288, endPoint x: 379, endPoint y: 331, distance: 144.5
click at [381, 328] on div "We are renovating an old house, the floors are open and the logs are outside. T…" at bounding box center [336, 332] width 220 height 98
click at [374, 332] on div "We are renovating an old house, the floors are open and the logs are outside. T…" at bounding box center [336, 332] width 220 height 98
click at [254, 293] on div "We are renovating an old house, the floors are open and the logs are outside. T…" at bounding box center [336, 332] width 220 height 98
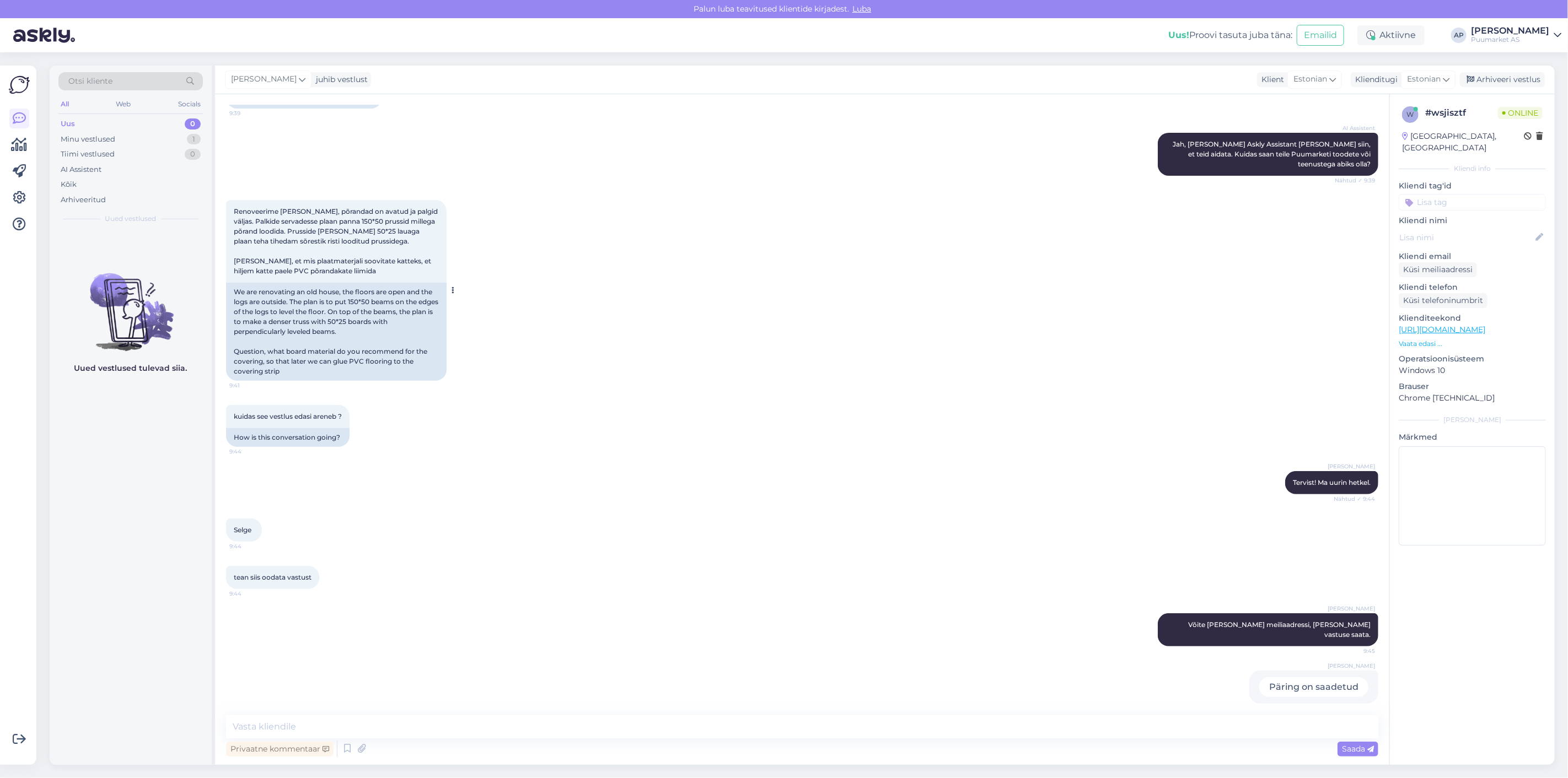
click at [238, 291] on div "We are renovating an old house, the floors are open and the logs are outside. T…" at bounding box center [336, 332] width 220 height 98
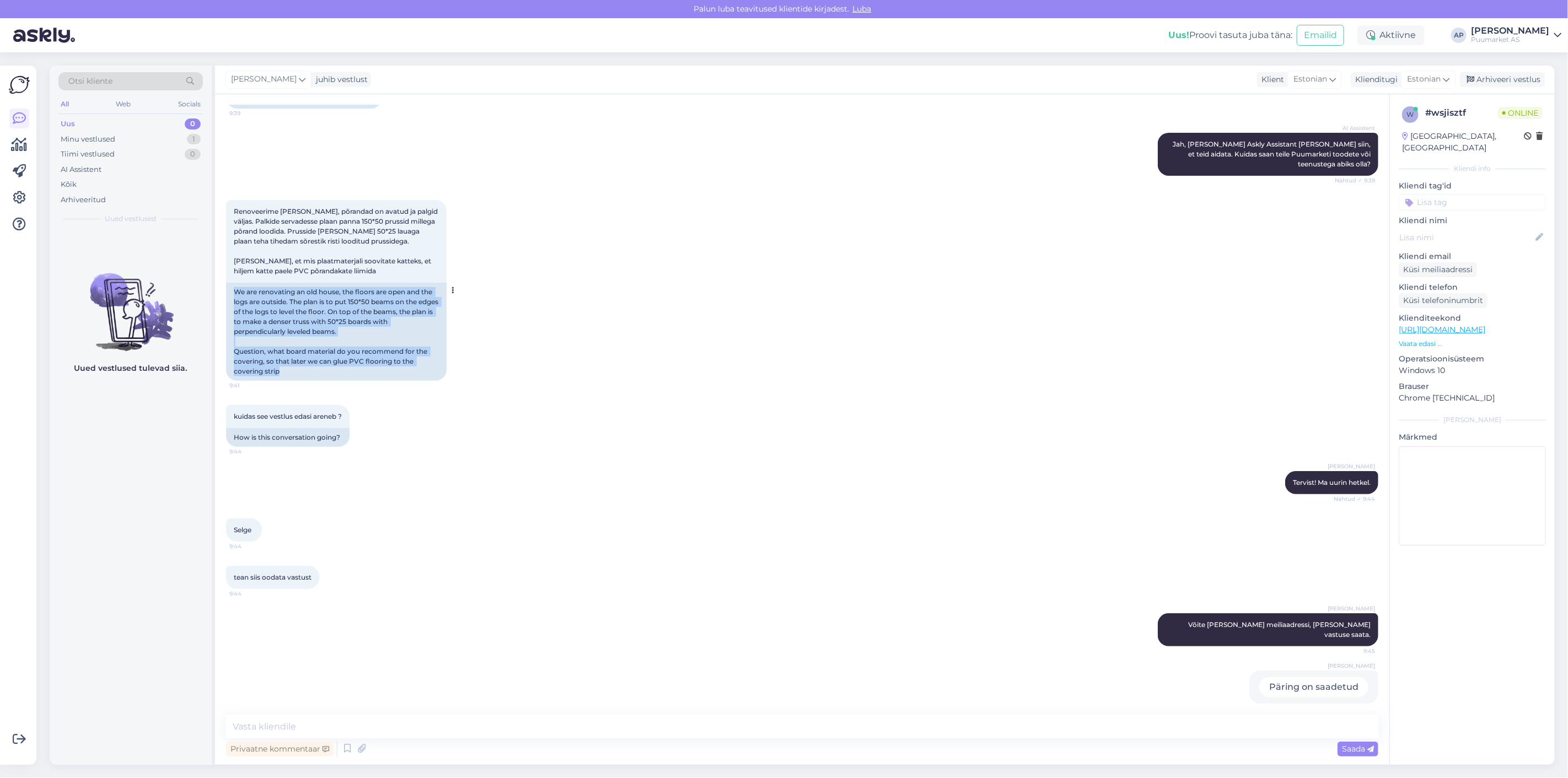
drag, startPoint x: 234, startPoint y: 291, endPoint x: 337, endPoint y: 374, distance: 132.3
click at [337, 374] on div "We are renovating an old house, the floors are open and the logs are outside. T…" at bounding box center [336, 332] width 220 height 98
click at [398, 362] on div "We are renovating an old house, the floors are open and the logs are outside. T…" at bounding box center [336, 332] width 220 height 98
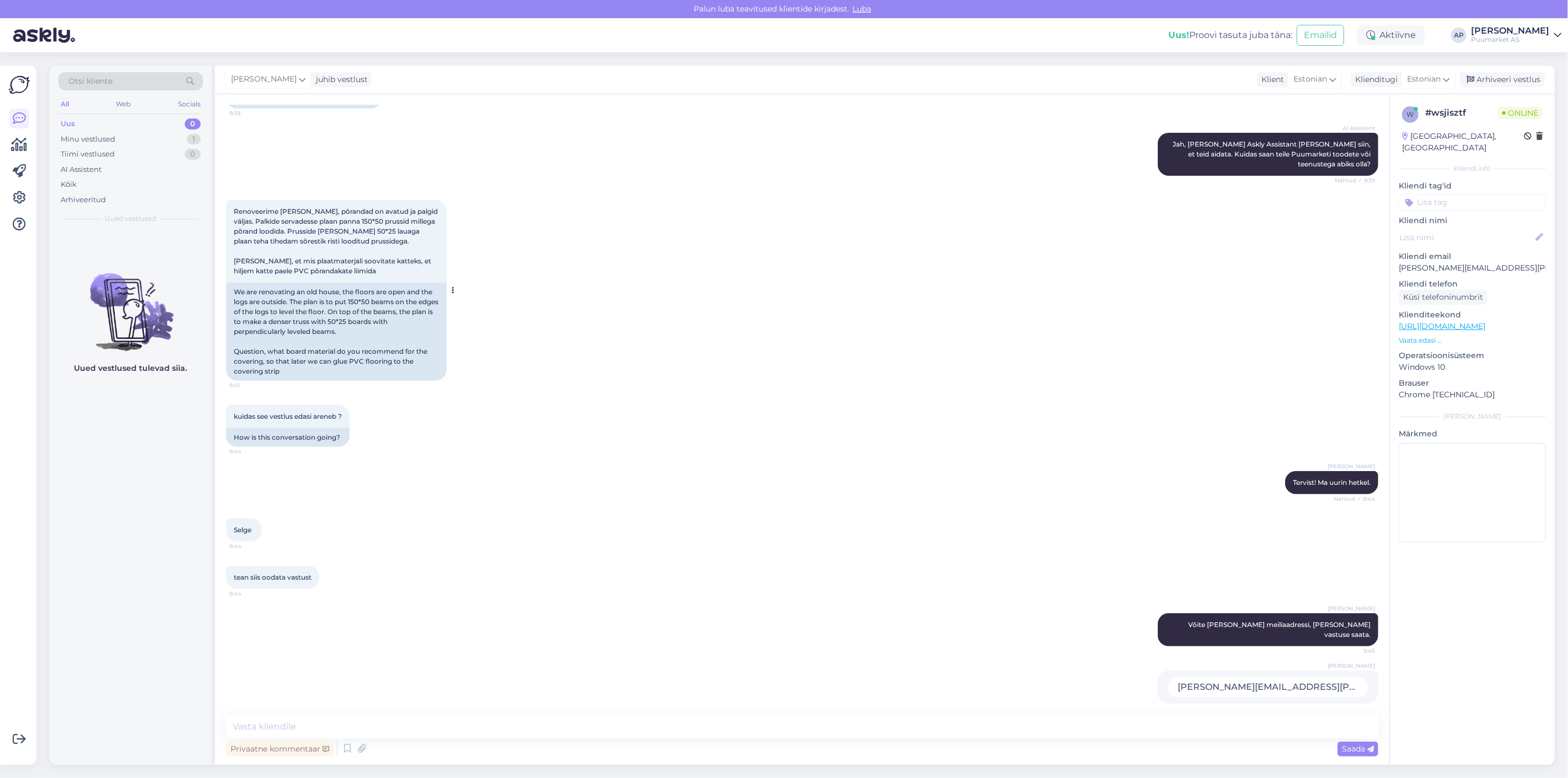
click at [359, 359] on div "We are renovating an old house, the floors are open and the logs are outside. T…" at bounding box center [336, 332] width 220 height 98
drag, startPoint x: 350, startPoint y: 359, endPoint x: 388, endPoint y: 362, distance: 38.1
click at [388, 362] on div "We are renovating an old house, the floors are open and the logs are outside. T…" at bounding box center [336, 332] width 220 height 98
click at [339, 719] on textarea at bounding box center [802, 727] width 1153 height 23
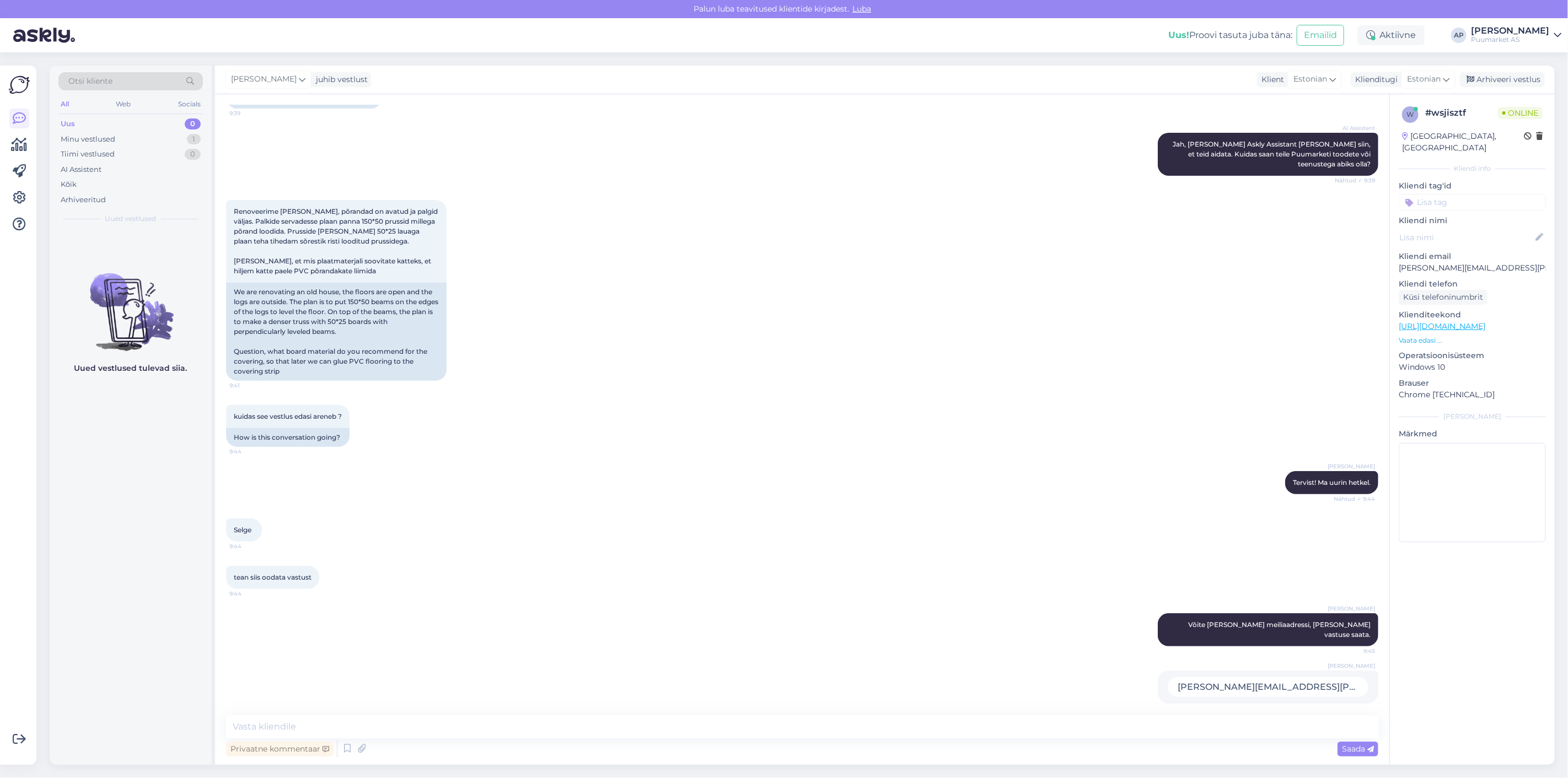
click at [704, 643] on div "[PERSON_NAME] Võite [PERSON_NAME] meiliaadressi, [PERSON_NAME] vastuse saata. 9…" at bounding box center [802, 630] width 1153 height 57
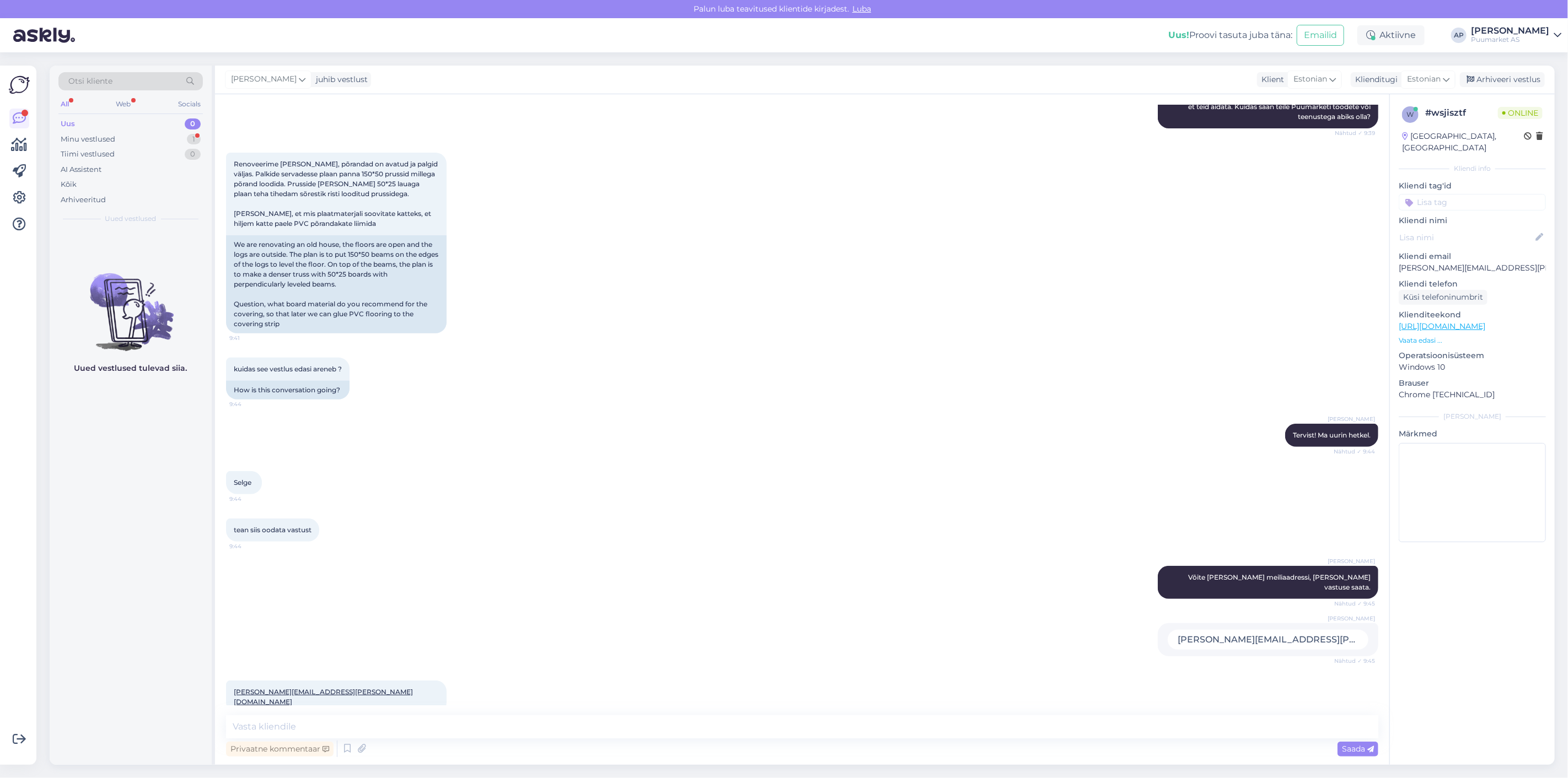
scroll to position [315, 0]
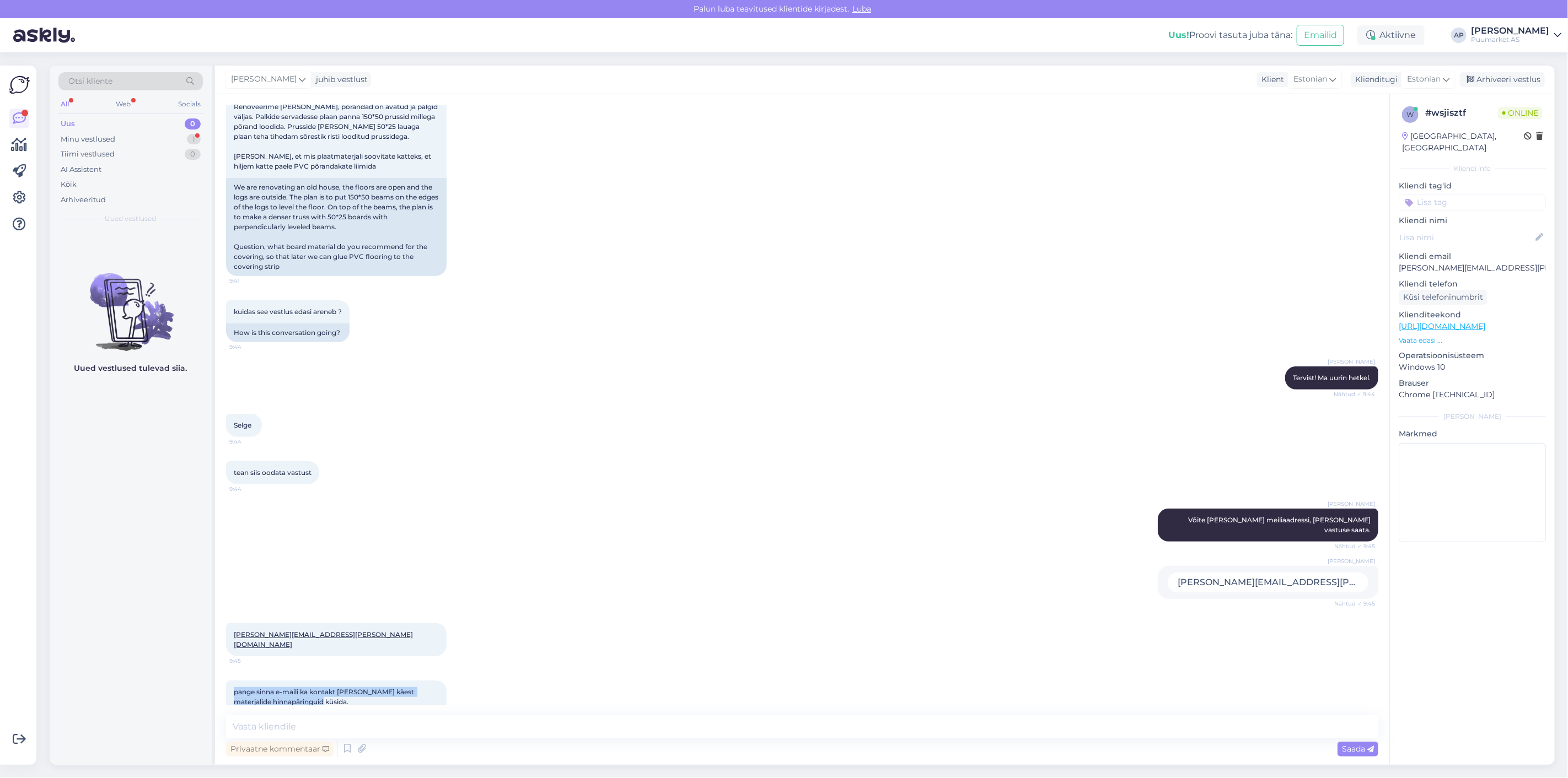
drag, startPoint x: 230, startPoint y: 669, endPoint x: 340, endPoint y: 687, distance: 111.5
click at [340, 687] on div "pange sinna e-maili ka kontakt [PERSON_NAME] käest materjalide hinnapäringuid k…" at bounding box center [336, 697] width 220 height 33
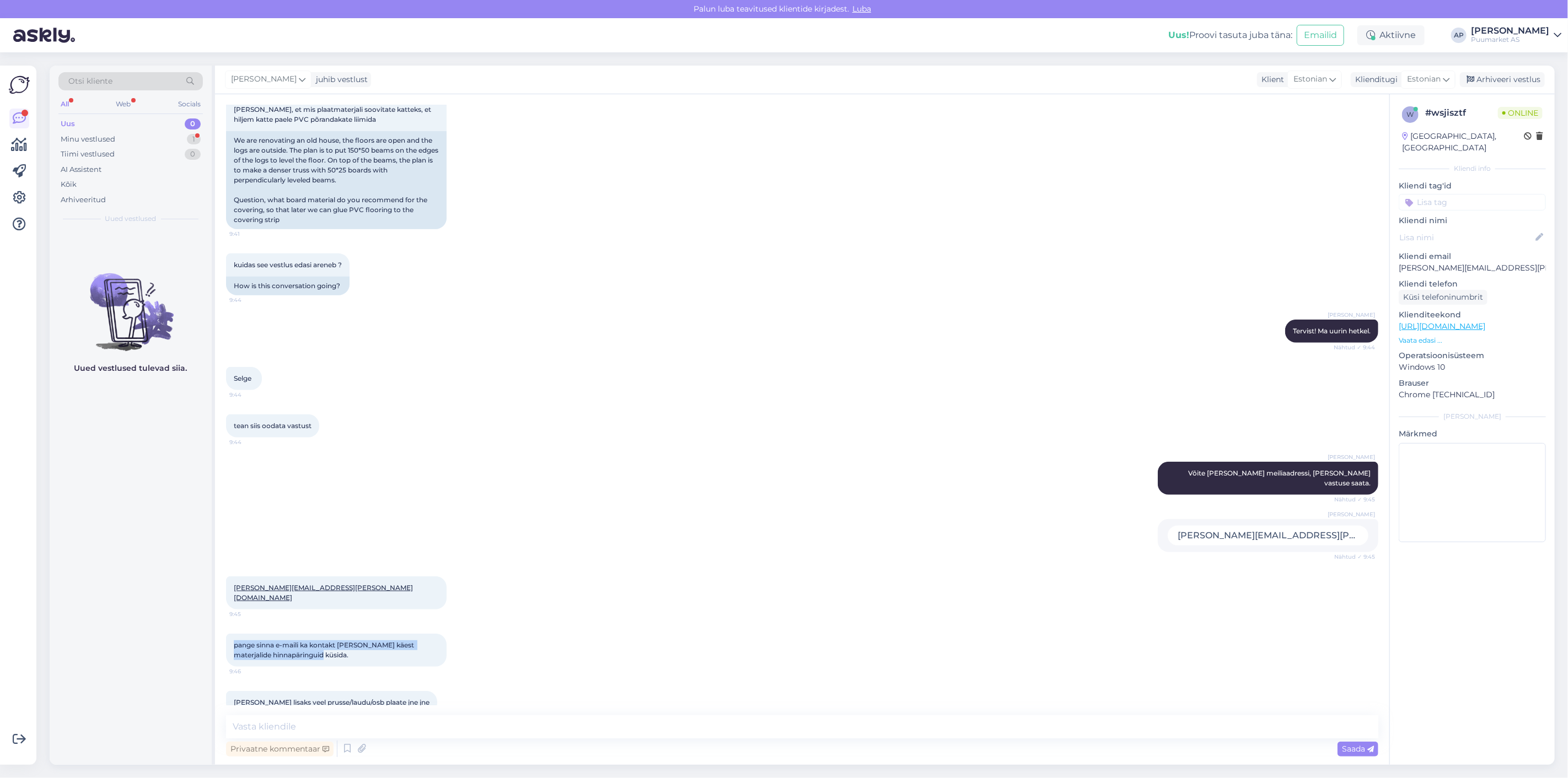
copy span "pange sinna e-maili ka kontakt [PERSON_NAME] käest materjalide hinnapäringuid k…"
click at [525, 679] on div "[PERSON_NAME] lisaks veel prusse/laudu/osb plaate jne jne 9:46" at bounding box center [802, 702] width 1153 height 47
drag, startPoint x: 426, startPoint y: 685, endPoint x: 214, endPoint y: 578, distance: 237.5
click at [215, 578] on div "Vestlus algas [DATE] Tere 9:39 Hello AI Assistent [PERSON_NAME], kuidas saan te…" at bounding box center [802, 430] width 1175 height 671
copy div "[PERSON_NAME][EMAIL_ADDRESS][PERSON_NAME][DOMAIN_NAME] 9:45 pange sinna e-maili…"
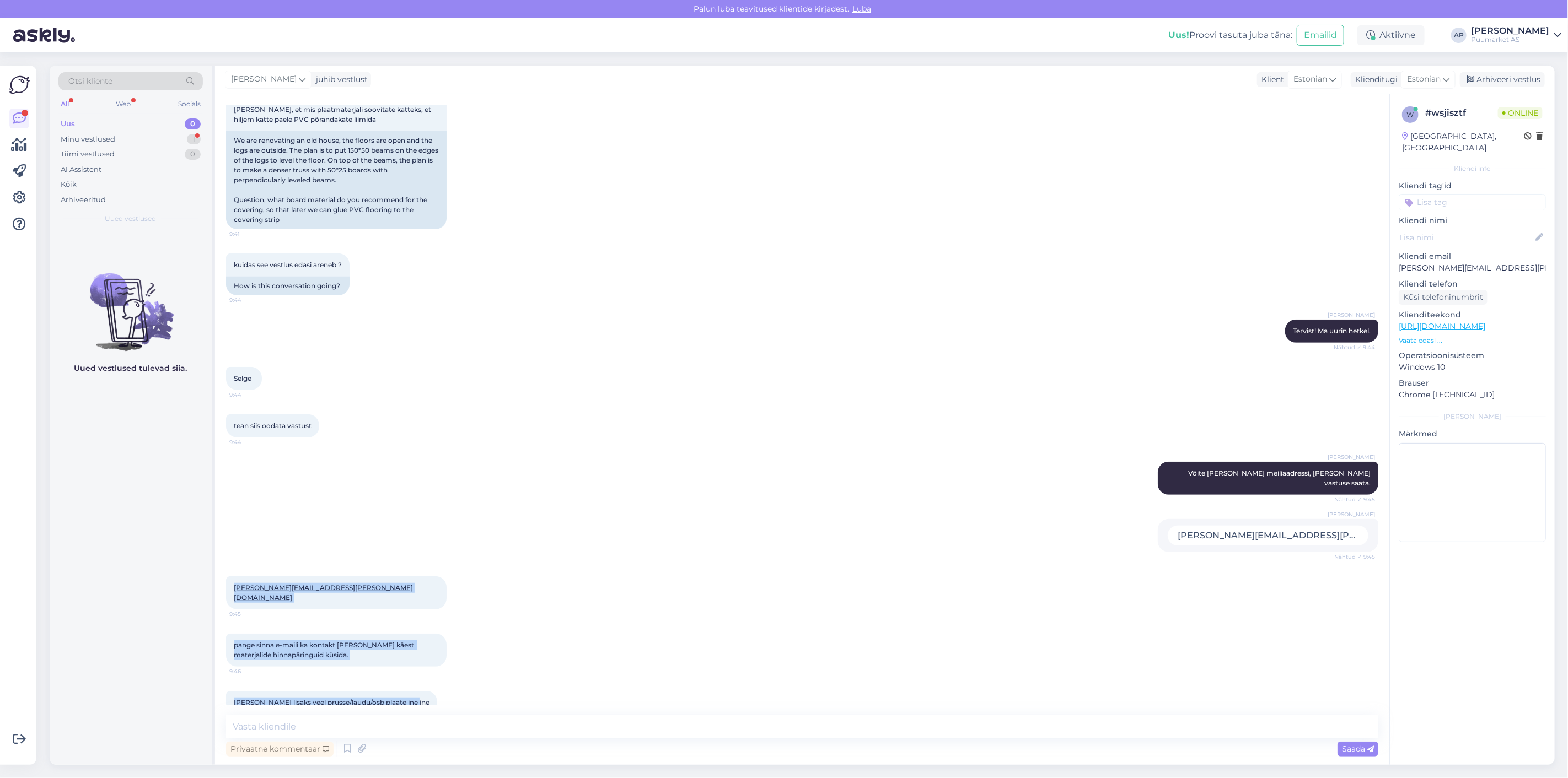
drag, startPoint x: 359, startPoint y: 706, endPoint x: 357, endPoint y: 718, distance: 12.2
click at [359, 706] on div "Vestlus algas [DATE] Tere 9:39 Hello AI Assistent [PERSON_NAME], kuidas saan te…" at bounding box center [802, 430] width 1175 height 671
click at [347, 751] on icon at bounding box center [347, 749] width 13 height 16
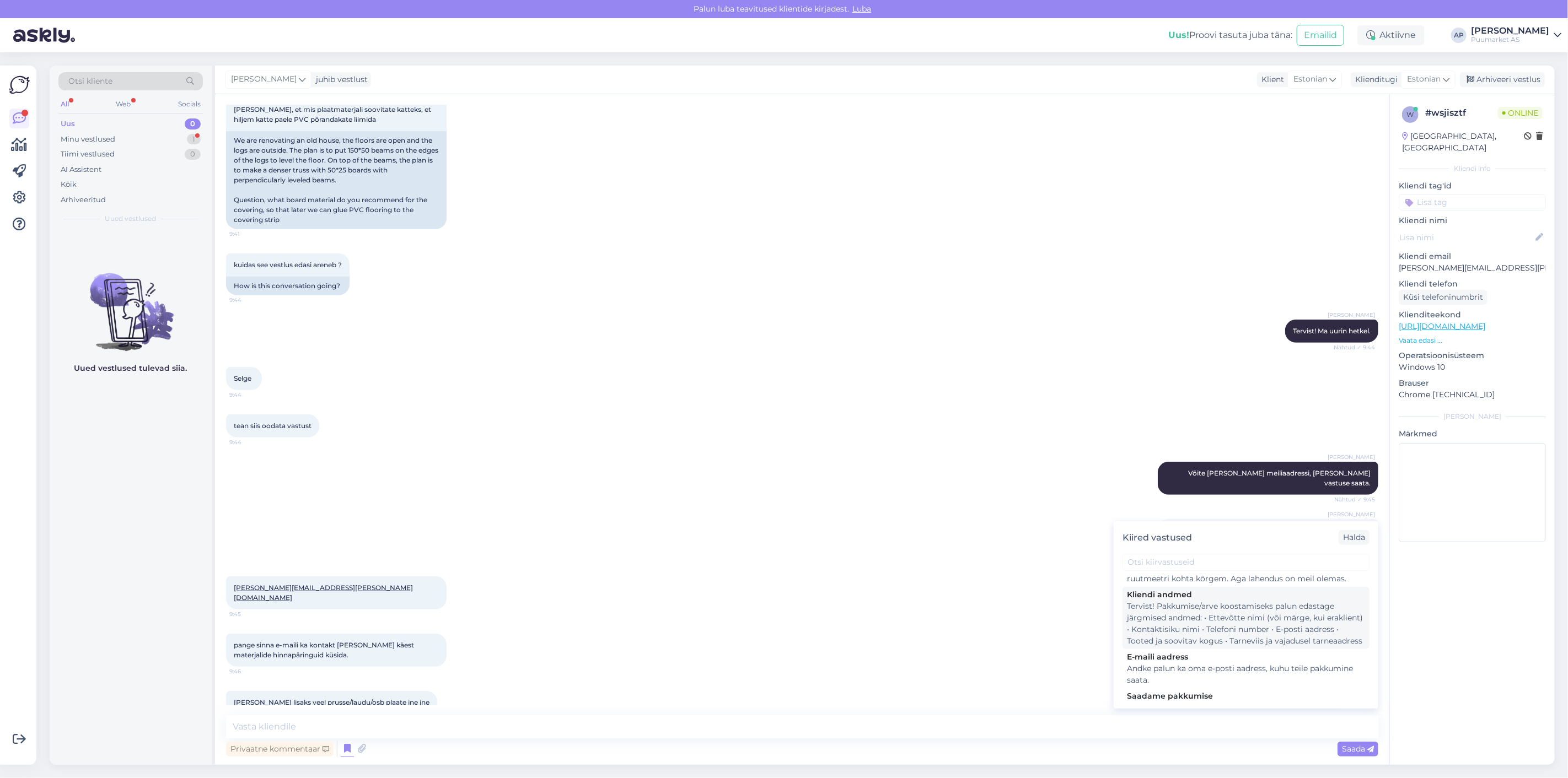
scroll to position [183, 0]
click at [1044, 654] on div "pange sinna e-maili ka kontakt [PERSON_NAME] käest materjalide hinnapäringuid k…" at bounding box center [802, 650] width 1153 height 57
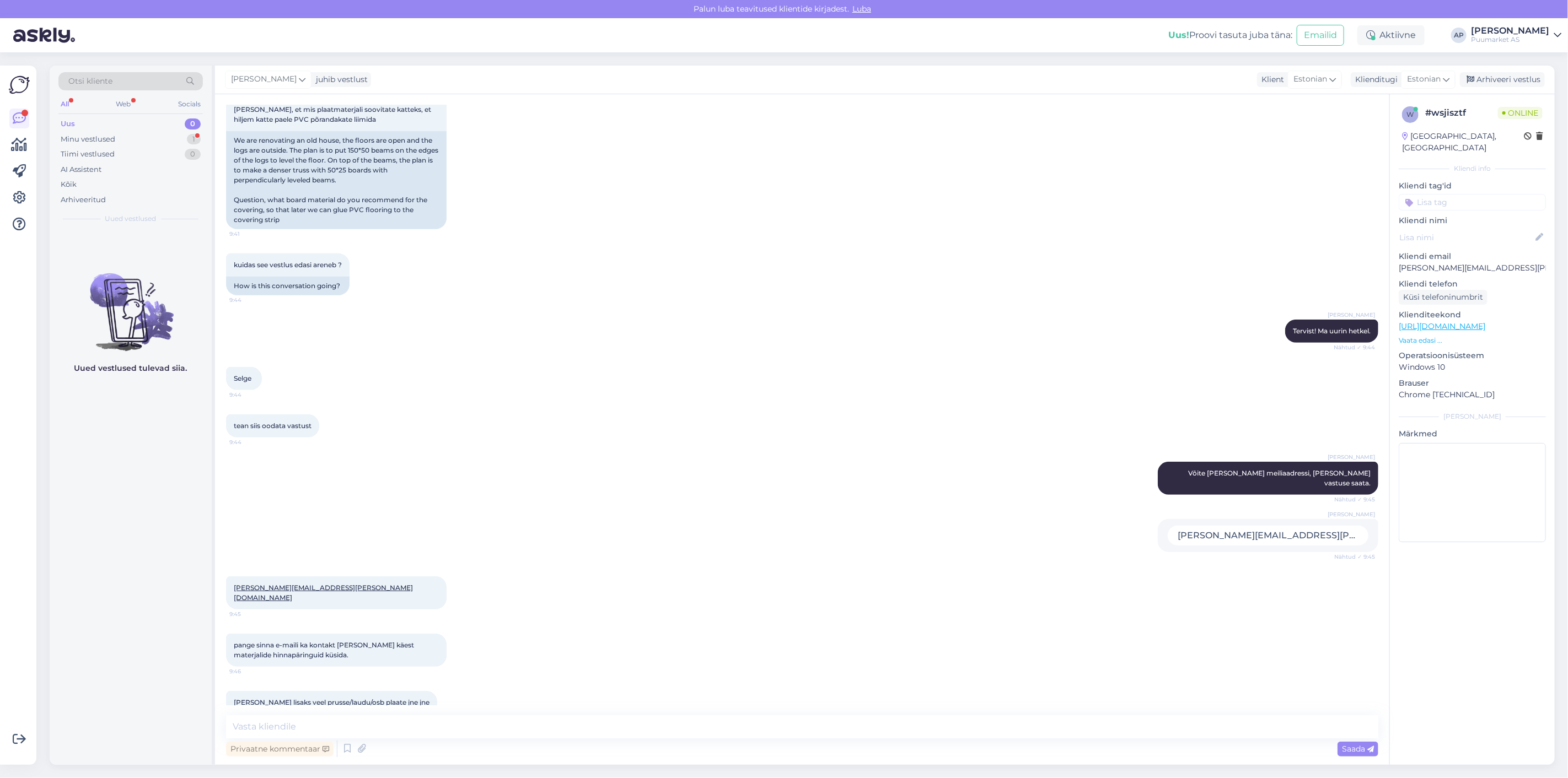
click at [285, 751] on div "Privaatne kommentaar" at bounding box center [280, 749] width 107 height 15
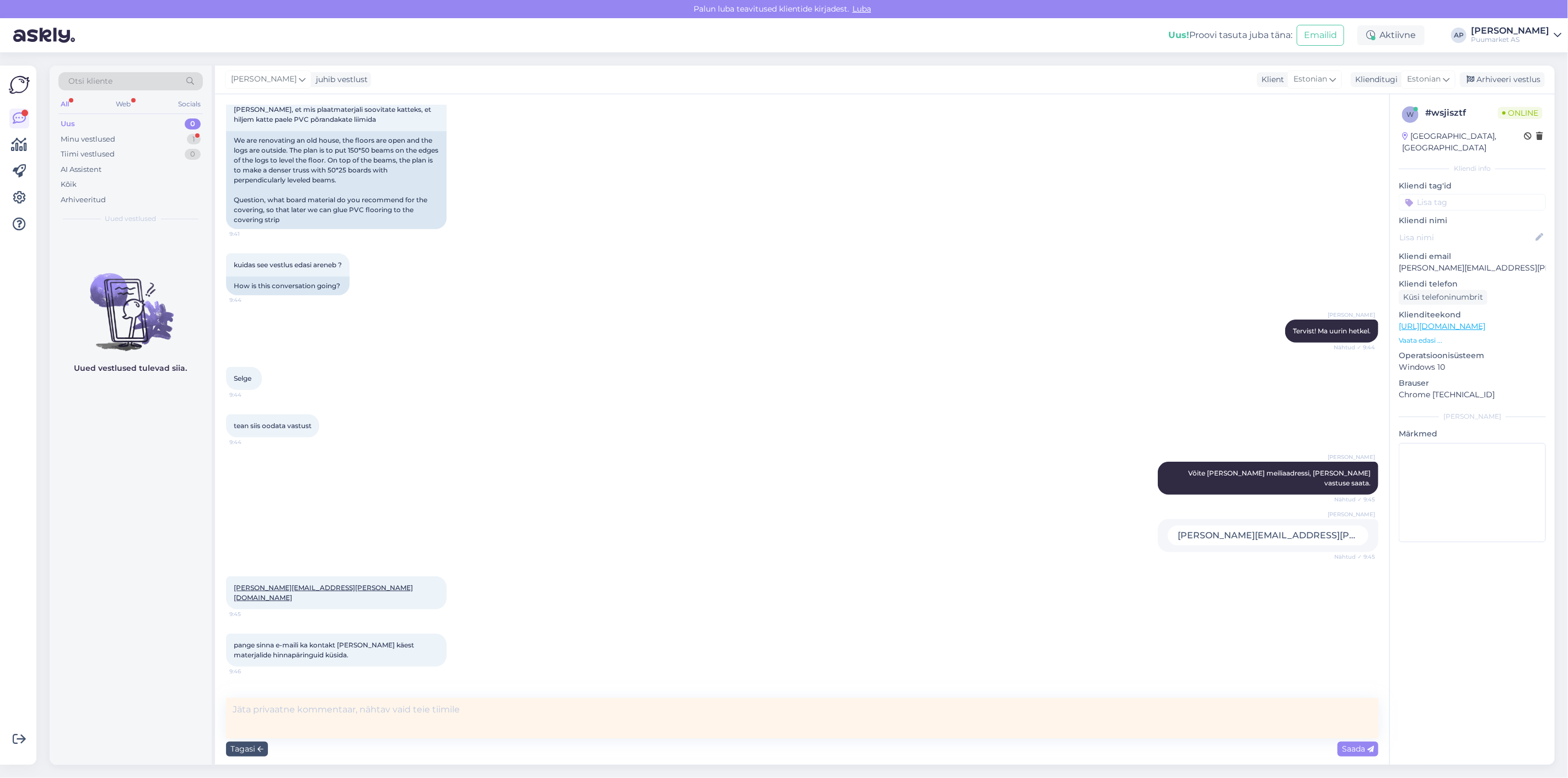
click at [316, 731] on textarea at bounding box center [802, 718] width 1153 height 40
type textarea "(ülarile)"
click at [1355, 745] on span "Saada" at bounding box center [1358, 749] width 32 height 10
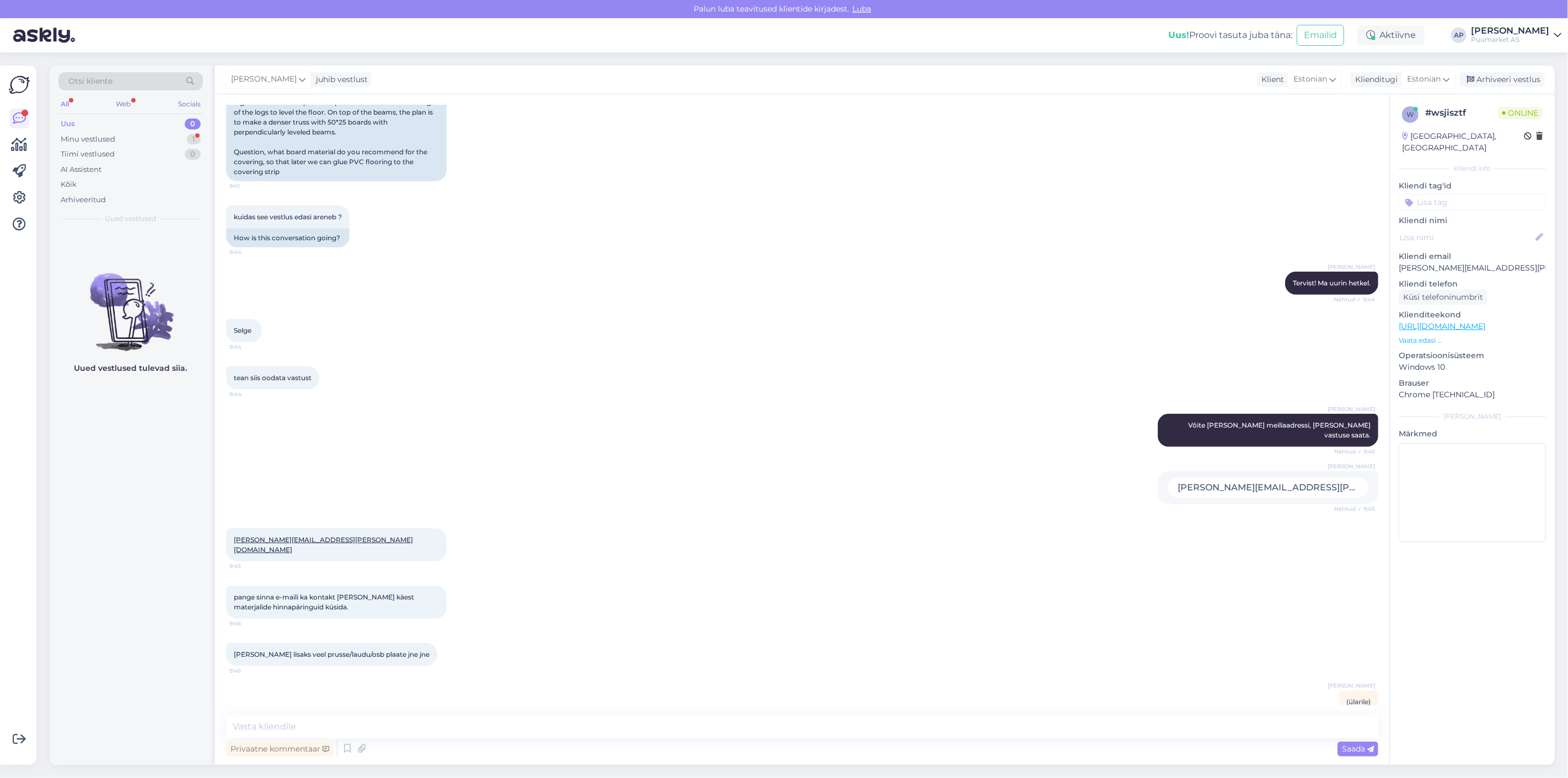
click at [1221, 679] on div "Vestlus algas [DATE] Tere 9:39 Hello AI Assistent [PERSON_NAME], kuidas saan te…" at bounding box center [807, 406] width 1162 height 600
click at [1477, 79] on div "Arhiveeri vestlus" at bounding box center [1502, 80] width 85 height 15
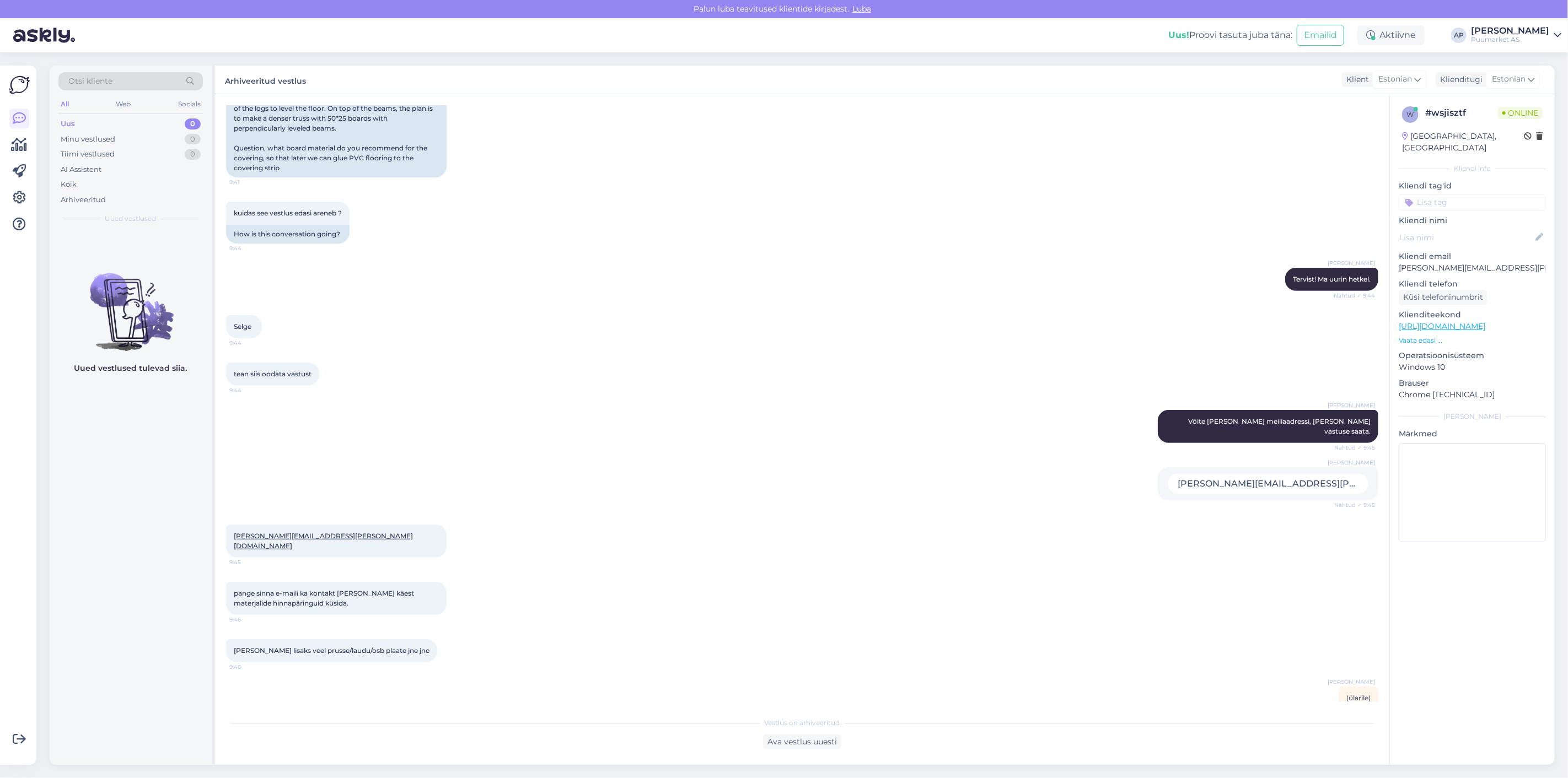
click at [879, 278] on div "[PERSON_NAME] Tervist! Ma uurin hetkel. Nähtud ✓ 9:44" at bounding box center [802, 279] width 1153 height 47
drag, startPoint x: 625, startPoint y: 321, endPoint x: 557, endPoint y: 282, distance: 78.4
click at [625, 321] on div "Selge 9:44" at bounding box center [802, 327] width 1153 height 47
click at [144, 157] on div "Tiimi vestlused 1" at bounding box center [131, 154] width 144 height 16
drag, startPoint x: 140, startPoint y: 251, endPoint x: 190, endPoint y: 261, distance: 51.0
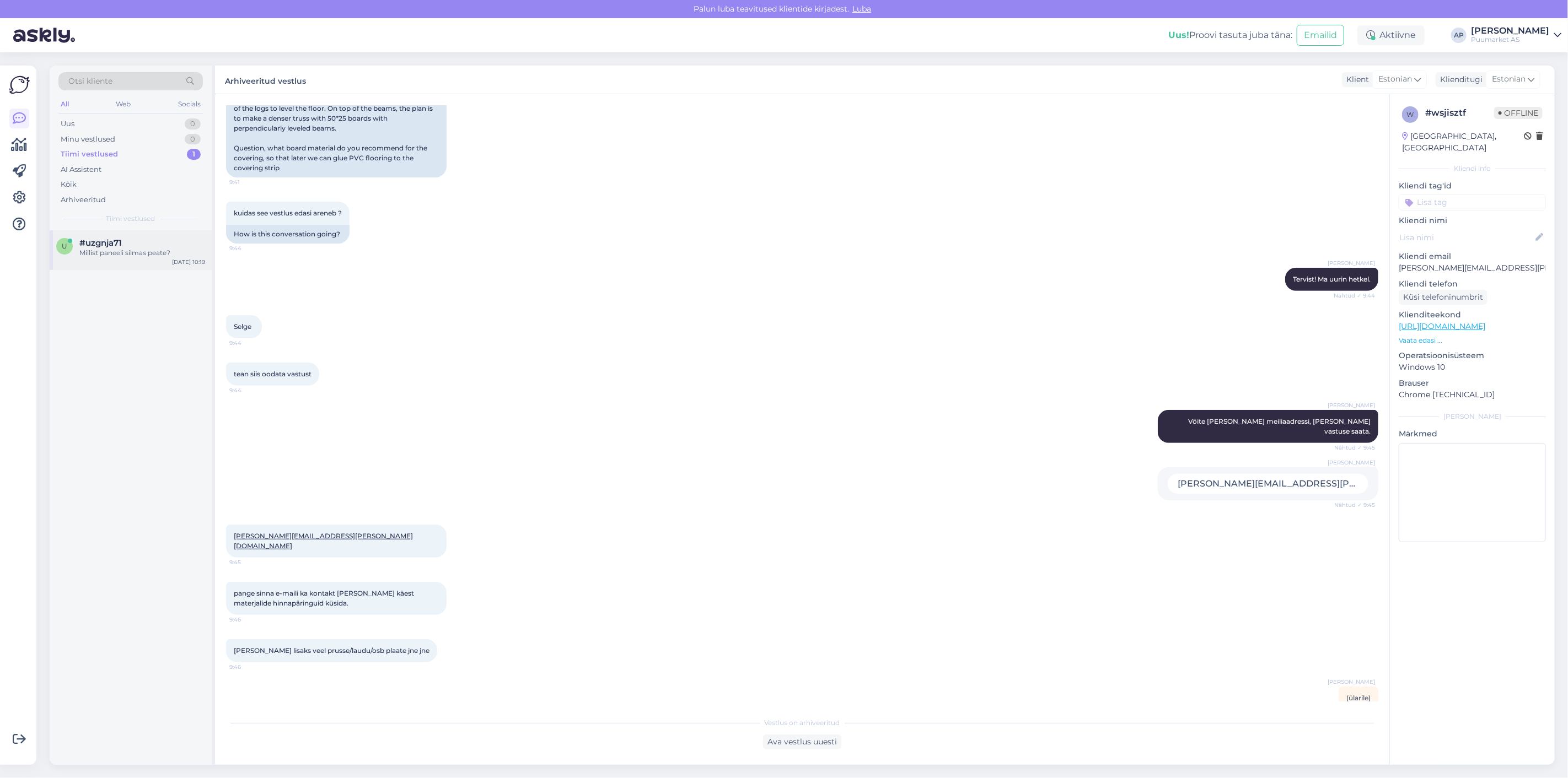
click at [139, 252] on div "Millist paneeli silmas peate?" at bounding box center [142, 253] width 126 height 10
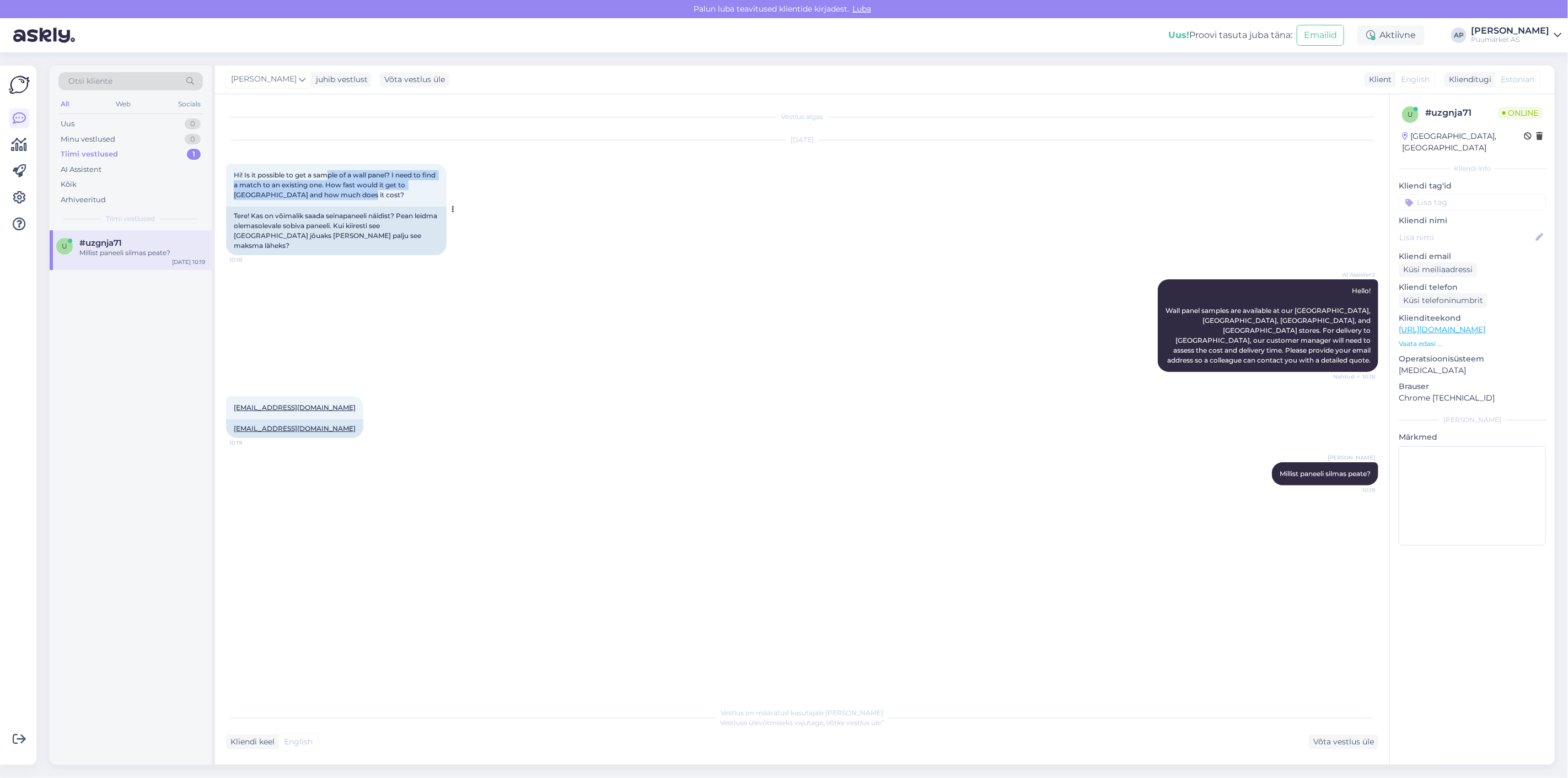
drag, startPoint x: 329, startPoint y: 176, endPoint x: 379, endPoint y: 192, distance: 52.5
click at [379, 192] on div "Hi! Is it possible to get a sample of a wall panel? I need to find a match to a…" at bounding box center [336, 185] width 220 height 43
drag, startPoint x: 357, startPoint y: 180, endPoint x: 404, endPoint y: 186, distance: 47.4
click at [404, 186] on div "Hi! Is it possible to get a sample of a wall panel? I need to find a match to a…" at bounding box center [336, 185] width 220 height 43
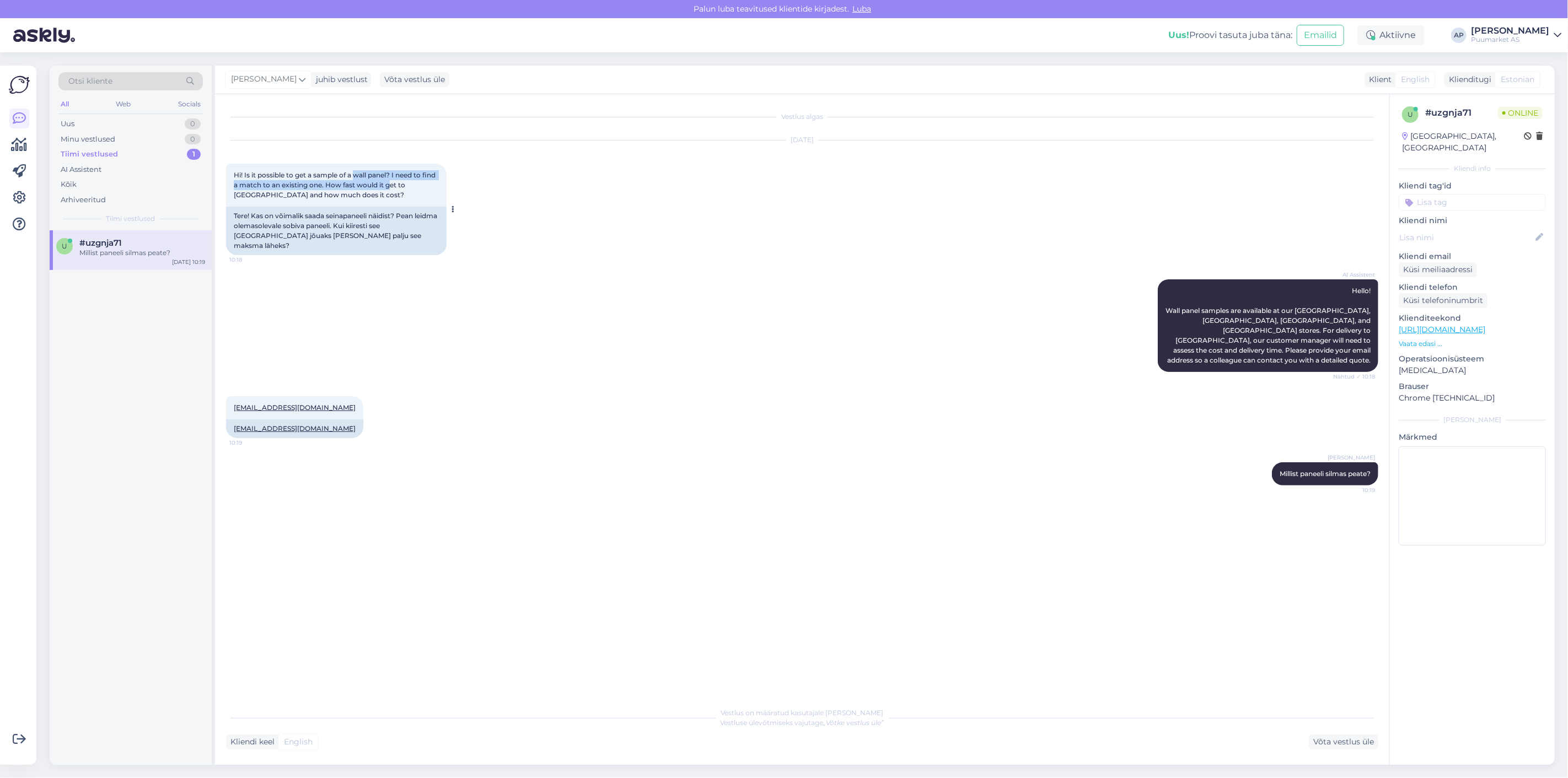
click at [404, 186] on span "Hi! Is it possible to get a sample of a wall panel? I need to find a match to a…" at bounding box center [335, 185] width 204 height 28
